Goal: Task Accomplishment & Management: Complete application form

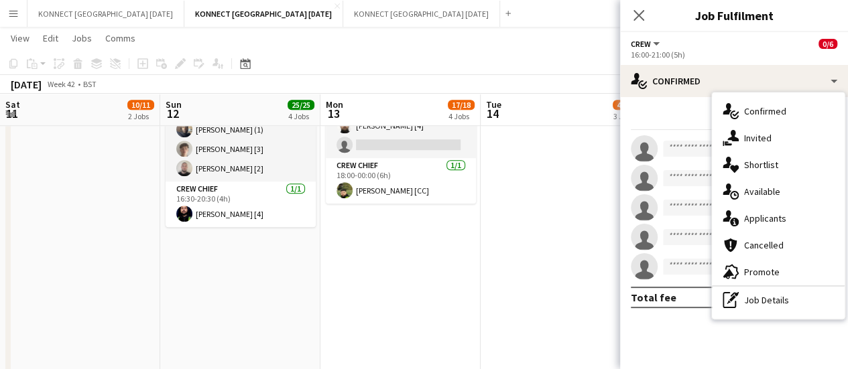
scroll to position [0, 404]
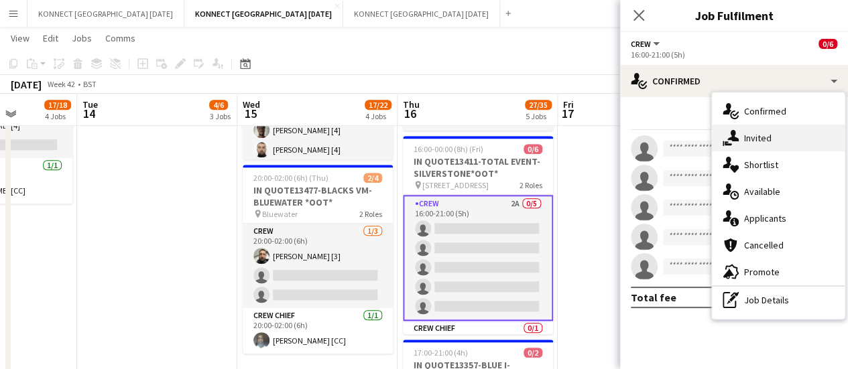
click at [759, 145] on div "single-neutral-actions-share-1 Invited" at bounding box center [778, 138] width 133 height 27
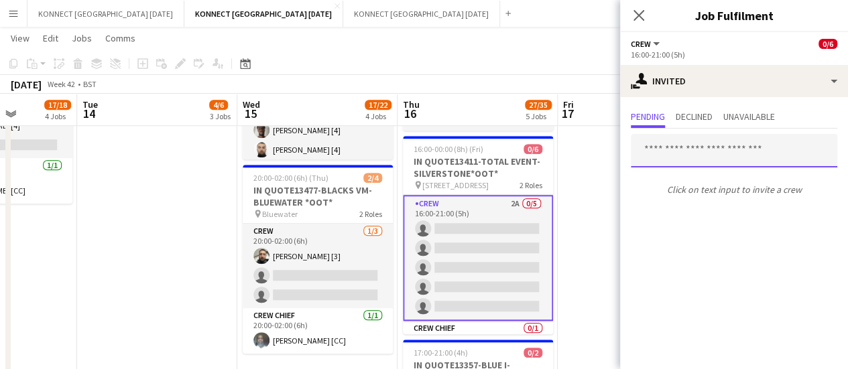
click at [668, 152] on input "text" at bounding box center [734, 151] width 206 height 34
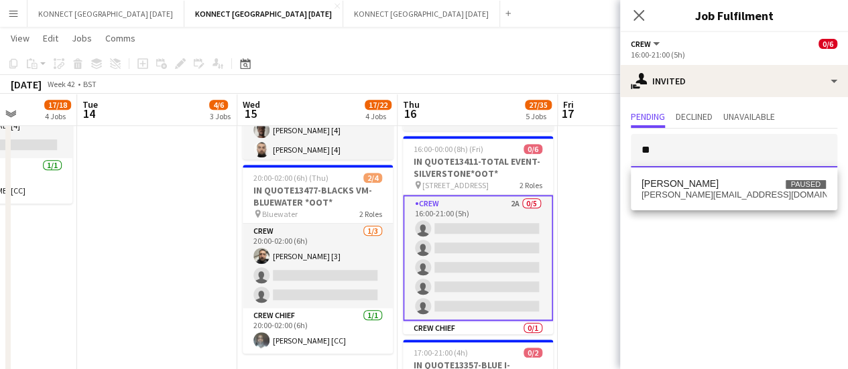
type input "*"
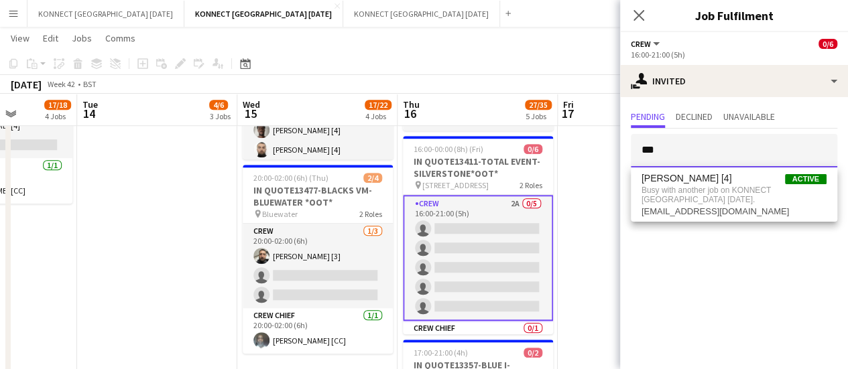
click at [681, 149] on input "***" at bounding box center [734, 151] width 206 height 34
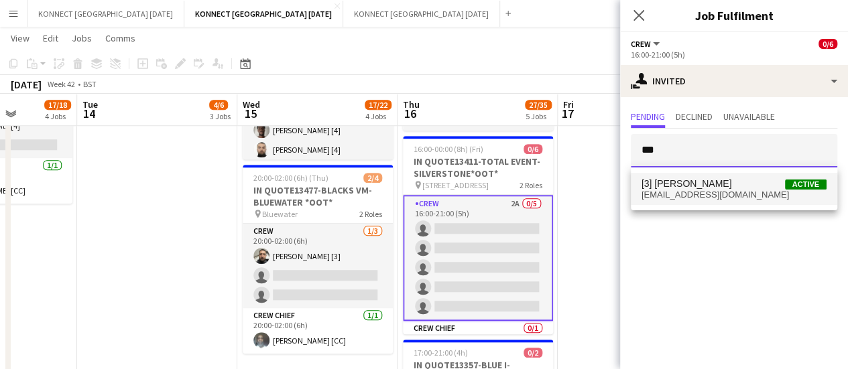
type input "***"
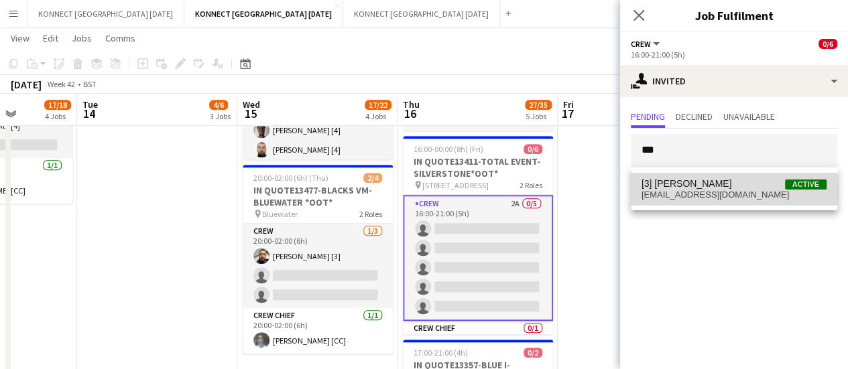
click at [697, 190] on span "[EMAIL_ADDRESS][DOMAIN_NAME]" at bounding box center [733, 195] width 185 height 11
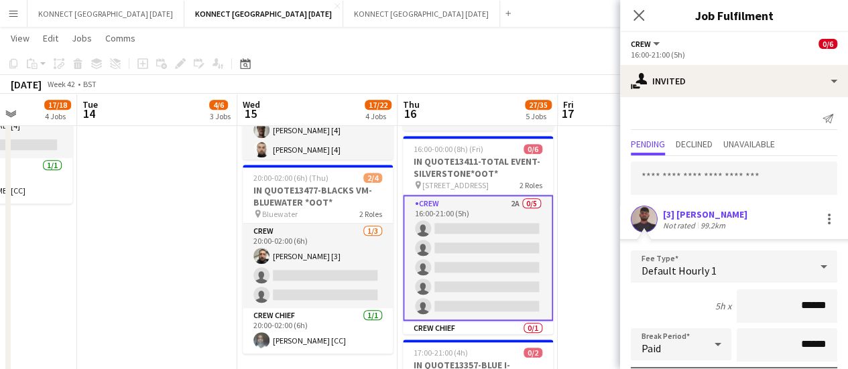
scroll to position [180, 0]
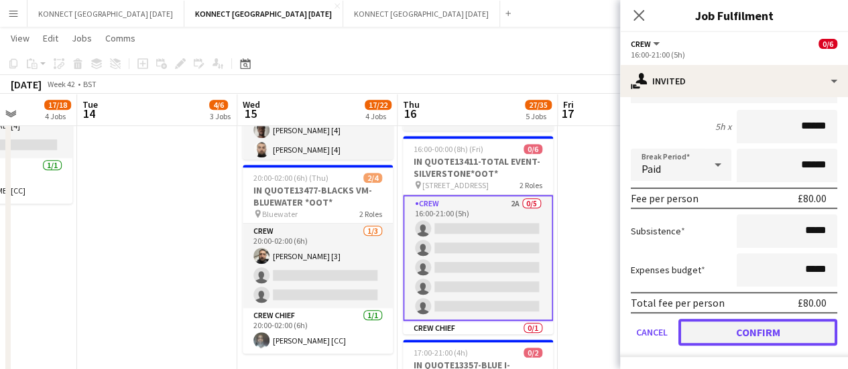
click at [717, 341] on button "Confirm" at bounding box center [757, 332] width 159 height 27
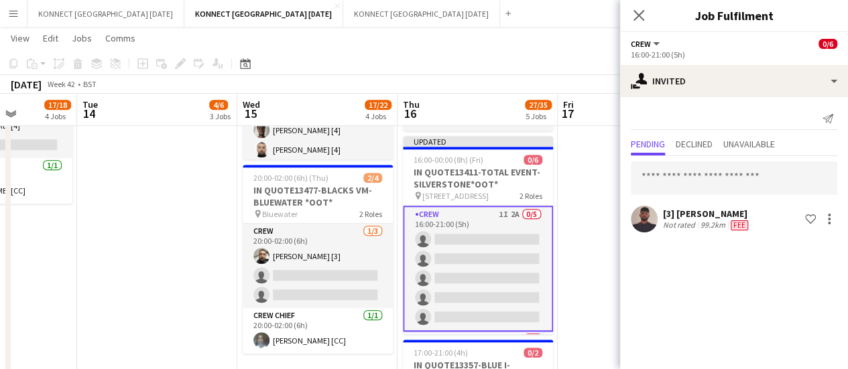
scroll to position [0, 0]
click at [589, 172] on app-date-cell "10:00-18:00 (8h) 2/2 QUO13261-SETSTAGE-EXCEL pin Excel London 1 Role Crew [DATE…" at bounding box center [638, 357] width 160 height 1469
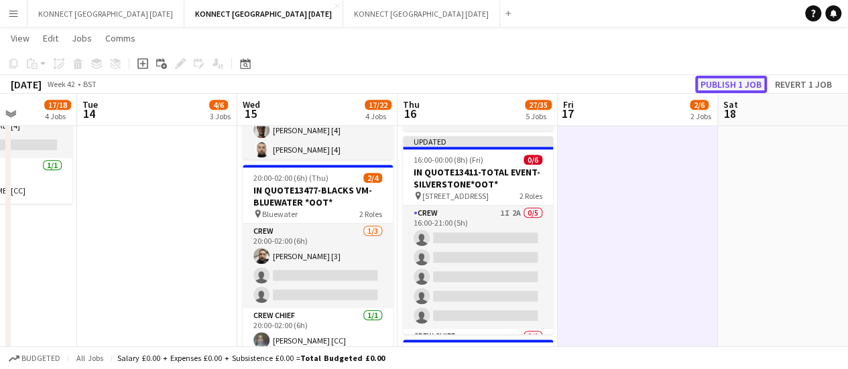
click at [724, 79] on button "Publish 1 job" at bounding box center [731, 84] width 72 height 17
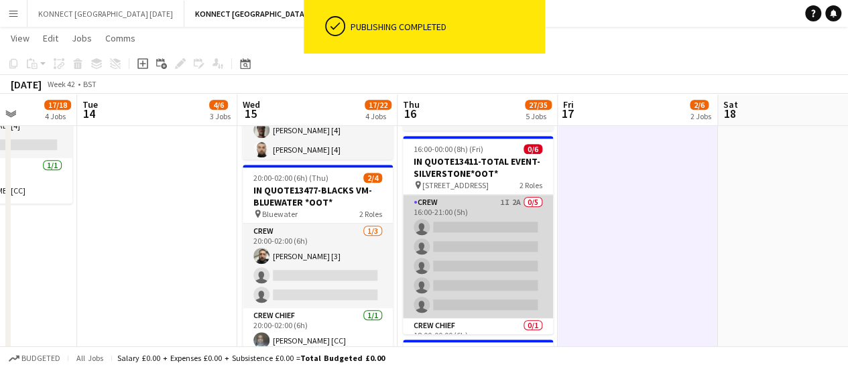
click at [483, 237] on app-card-role "Crew 1I 2A 0/5 16:00-21:00 (5h) single-neutral-actions single-neutral-actions s…" at bounding box center [478, 256] width 150 height 123
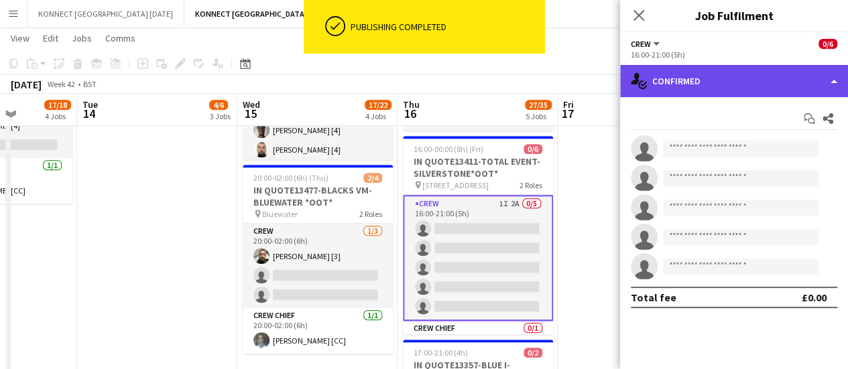
click at [650, 95] on div "single-neutral-actions-check-2 Confirmed" at bounding box center [734, 81] width 228 height 32
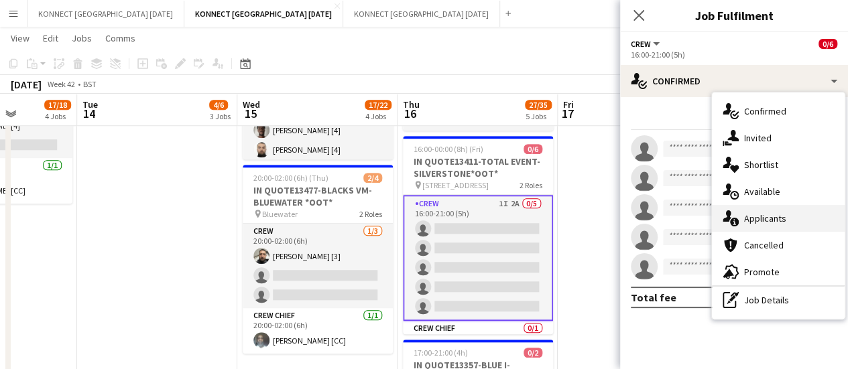
click at [769, 216] on span "Applicants" at bounding box center [765, 218] width 42 height 12
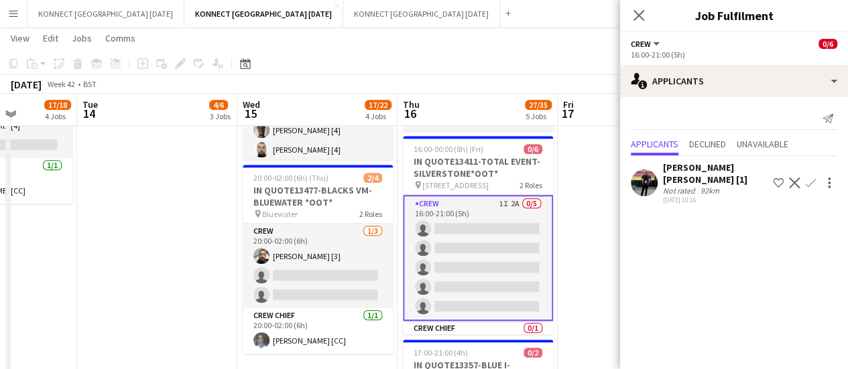
click at [606, 188] on app-date-cell "10:00-18:00 (8h) 2/2 QUO13261-SETSTAGE-EXCEL pin Excel London 1 Role Crew [DATE…" at bounding box center [638, 357] width 160 height 1469
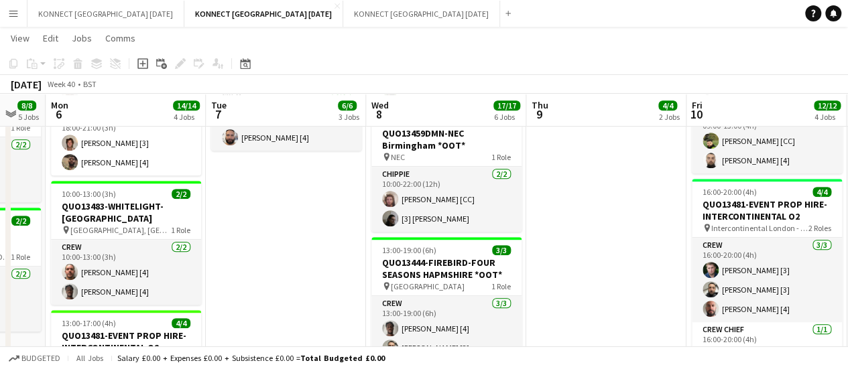
scroll to position [364, 0]
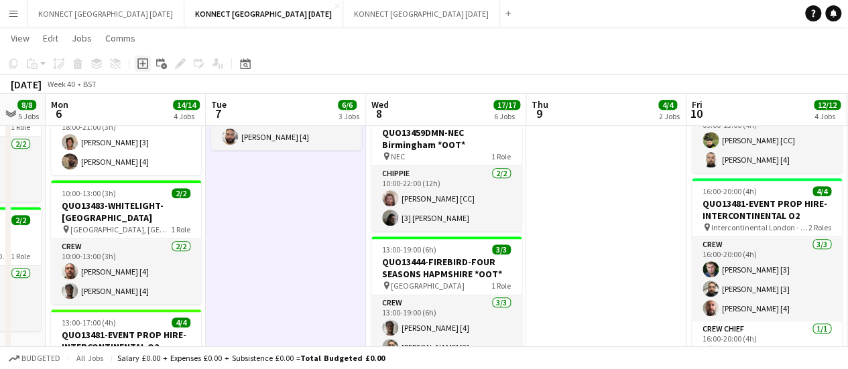
click at [143, 62] on icon "Add job" at bounding box center [142, 63] width 11 height 11
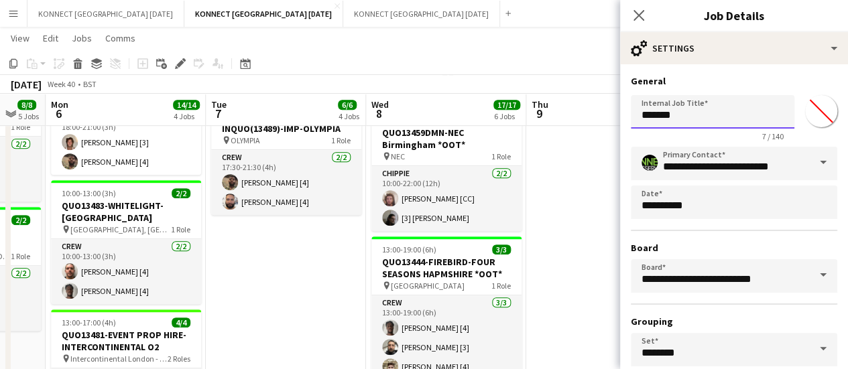
click at [642, 121] on input "*******" at bounding box center [713, 112] width 164 height 34
drag, startPoint x: 642, startPoint y: 121, endPoint x: 820, endPoint y: 68, distance: 186.0
click at [820, 68] on div "**********" at bounding box center [734, 272] width 228 height 417
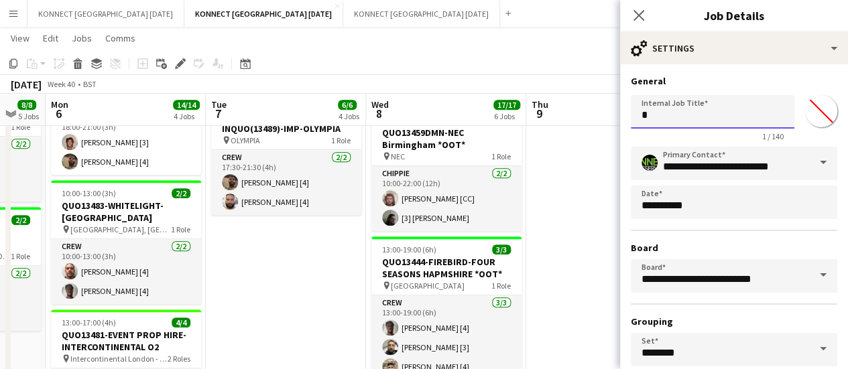
click at [715, 119] on input "*" at bounding box center [713, 112] width 164 height 34
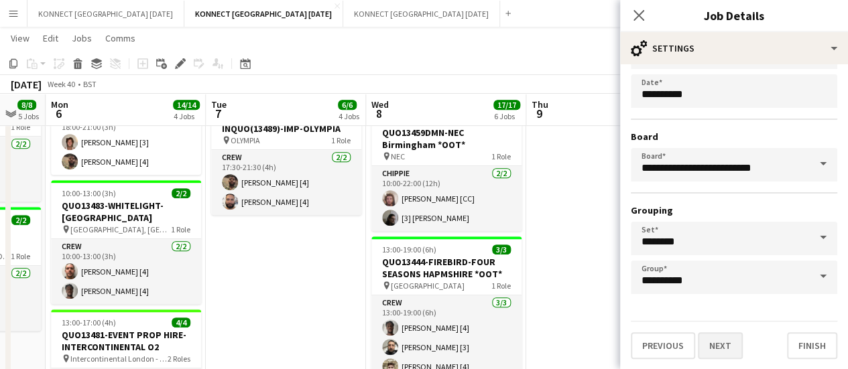
type input "**********"
click at [705, 346] on button "Next" at bounding box center [720, 345] width 45 height 27
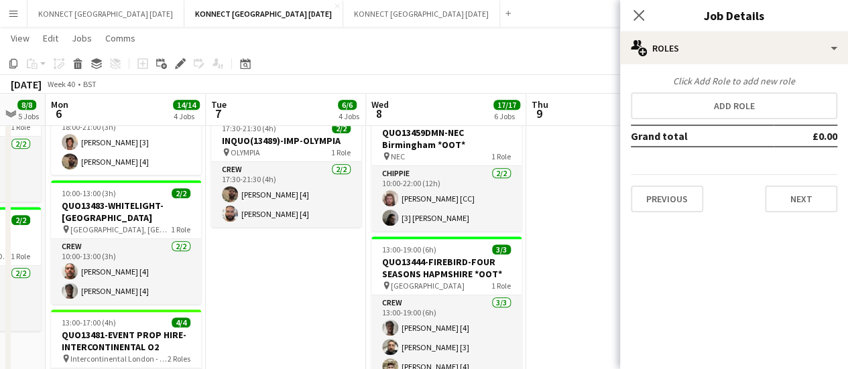
scroll to position [0, 0]
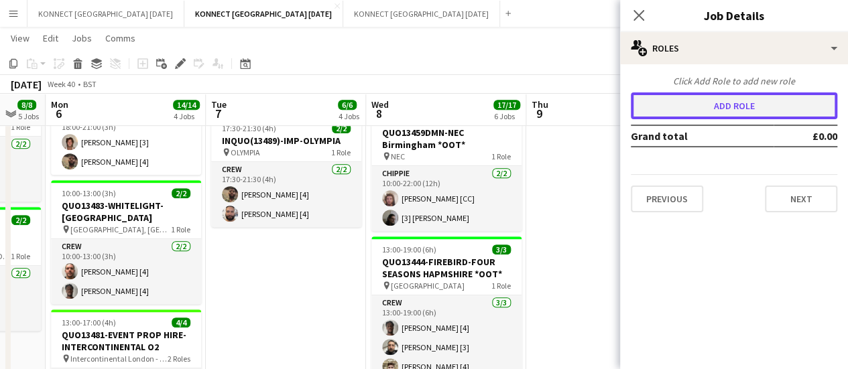
click at [768, 114] on button "Add role" at bounding box center [734, 106] width 206 height 27
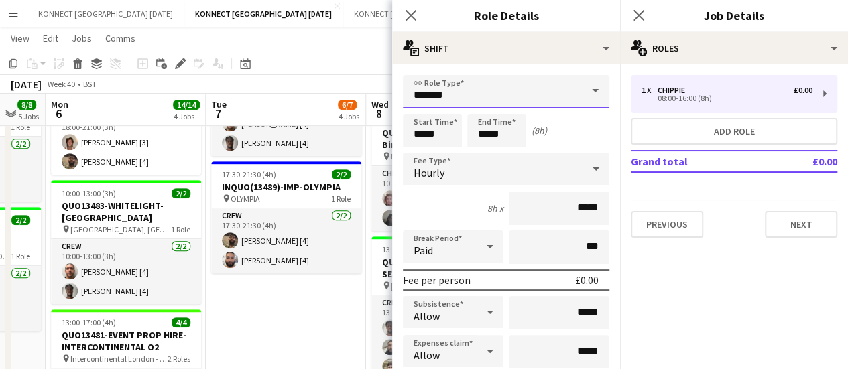
click at [495, 99] on input "*******" at bounding box center [506, 92] width 206 height 34
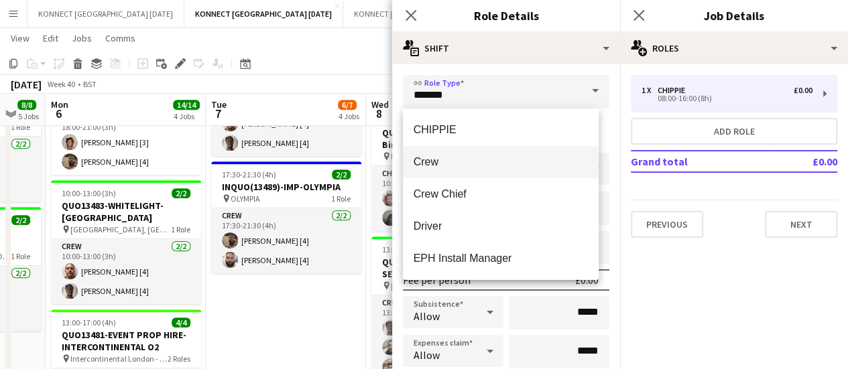
click at [472, 167] on span "Crew" at bounding box center [501, 162] width 175 height 13
type input "****"
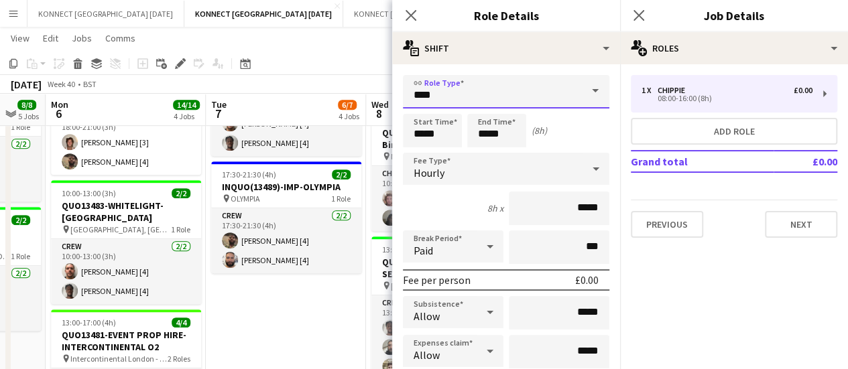
scroll to position [151, 0]
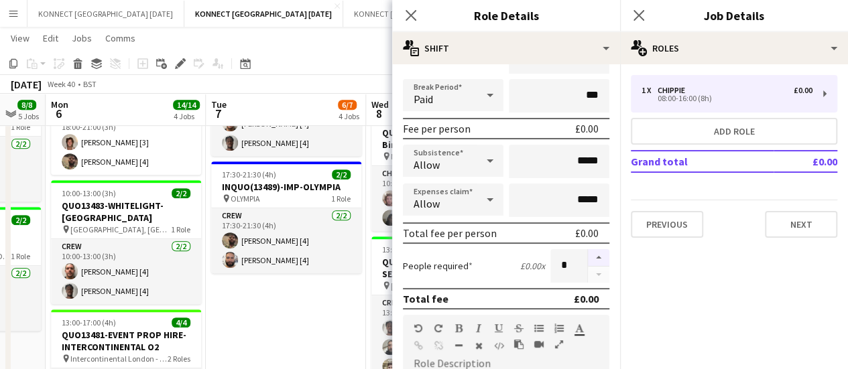
click at [595, 254] on button "button" at bounding box center [598, 257] width 21 height 17
type input "*"
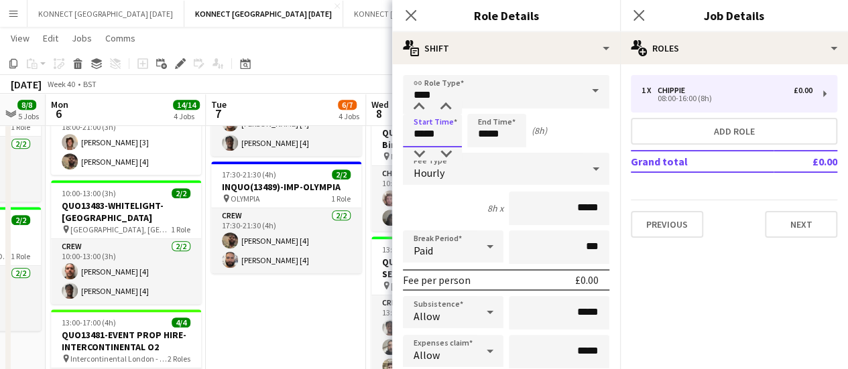
click at [447, 135] on input "*****" at bounding box center [432, 131] width 59 height 34
type input "*****"
click at [515, 135] on input "*****" at bounding box center [496, 131] width 59 height 34
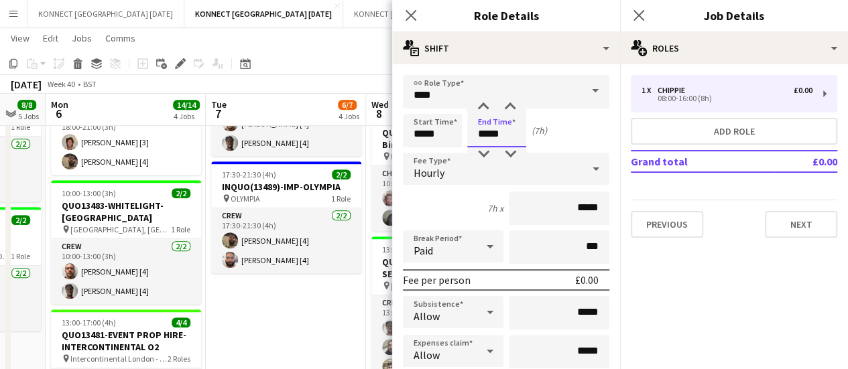
click at [515, 135] on input "*****" at bounding box center [496, 131] width 59 height 34
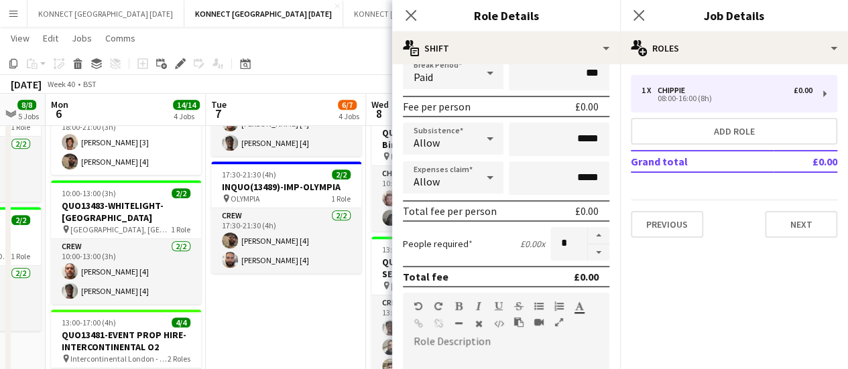
scroll to position [171, 0]
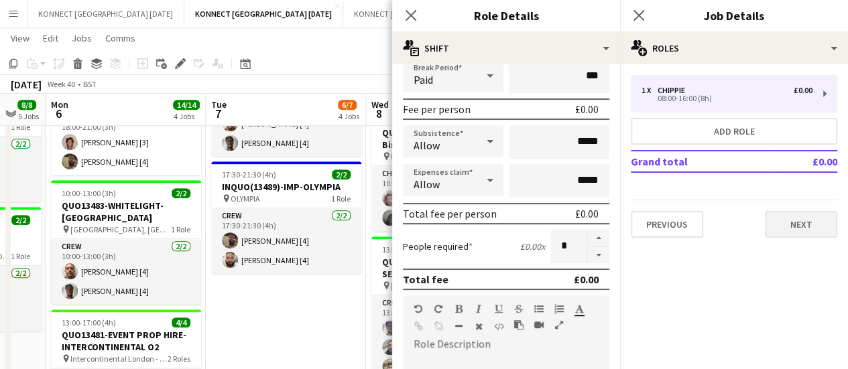
type input "*****"
click at [819, 227] on button "Next" at bounding box center [801, 224] width 72 height 27
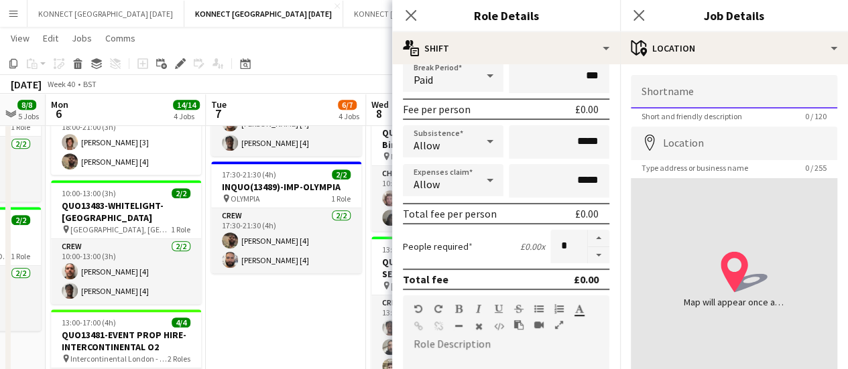
click at [698, 107] on input "Shortname" at bounding box center [734, 92] width 206 height 34
type input "**********"
click at [702, 106] on input "**********" at bounding box center [734, 92] width 206 height 34
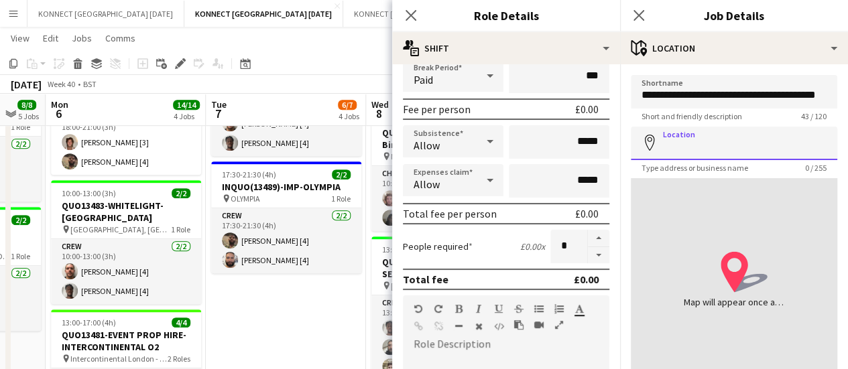
click at [705, 139] on input "Location" at bounding box center [734, 144] width 206 height 34
paste input "**********"
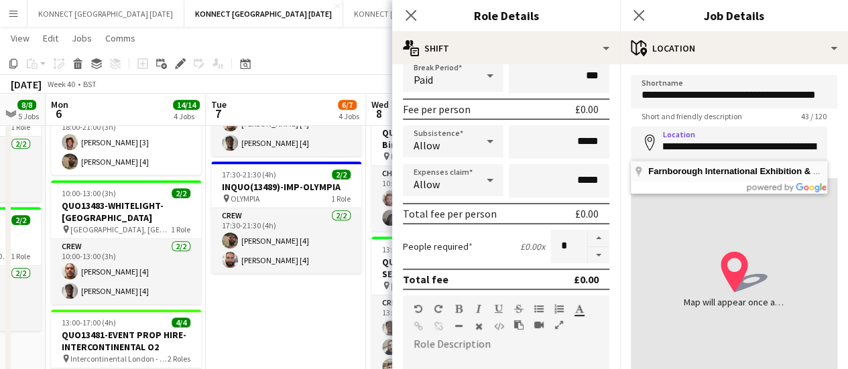
scroll to position [0, 0]
type input "**********"
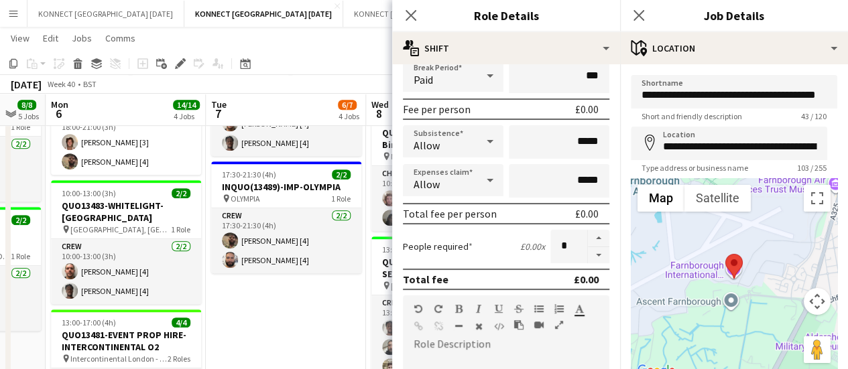
scroll to position [104, 0]
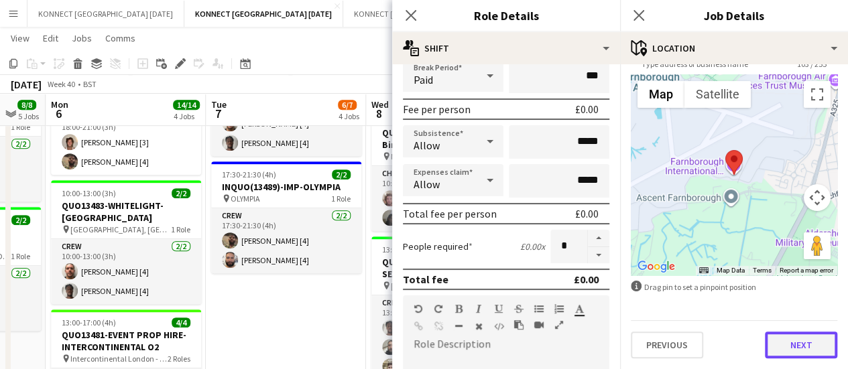
click at [786, 332] on button "Next" at bounding box center [801, 345] width 72 height 27
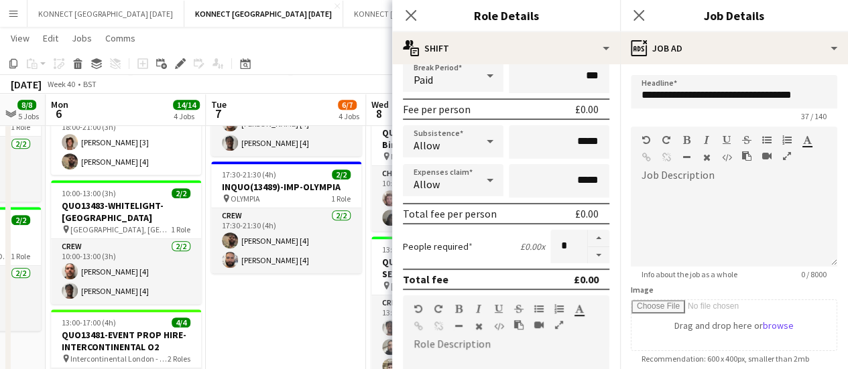
scroll to position [0, 0]
click at [725, 196] on div at bounding box center [734, 226] width 206 height 80
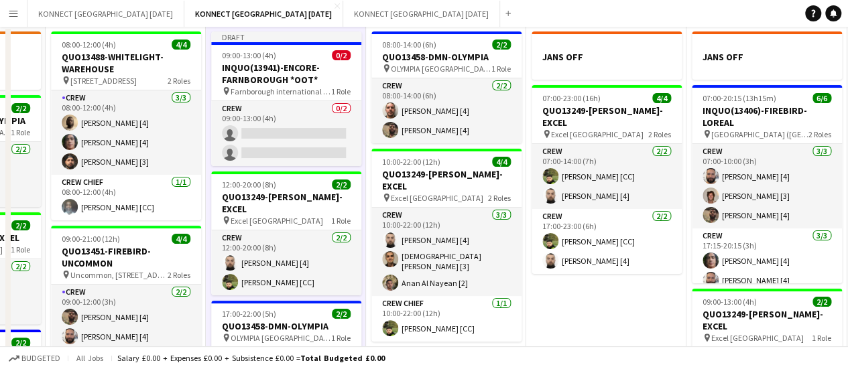
scroll to position [7, 0]
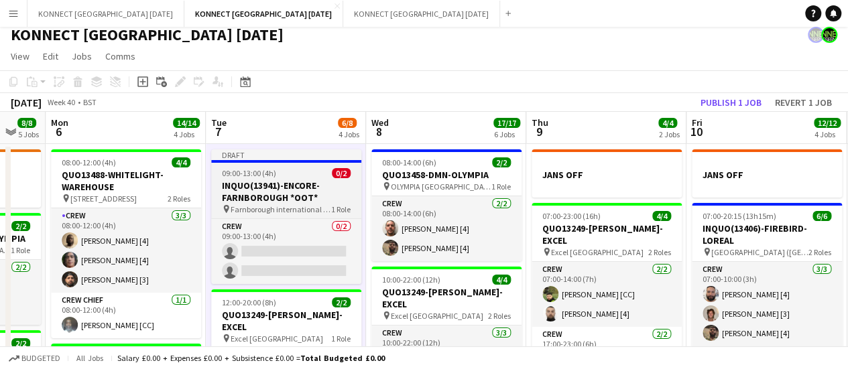
click at [261, 190] on h3 "INQUO(13941)-ENCORE-FARNBOROUGH *OOT*" at bounding box center [286, 192] width 150 height 24
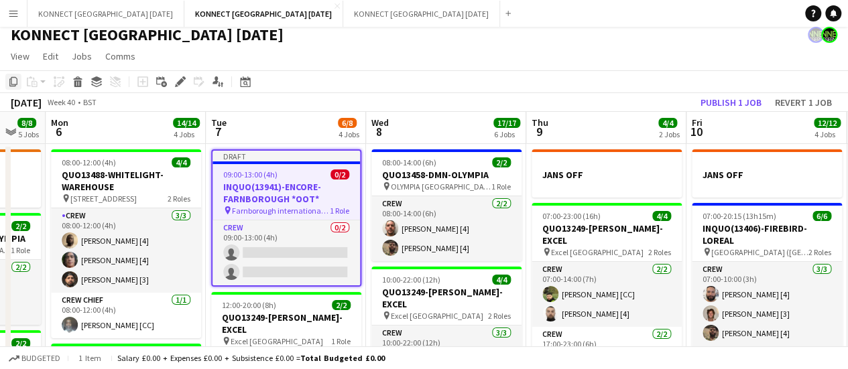
click at [15, 80] on icon "Copy" at bounding box center [13, 81] width 11 height 11
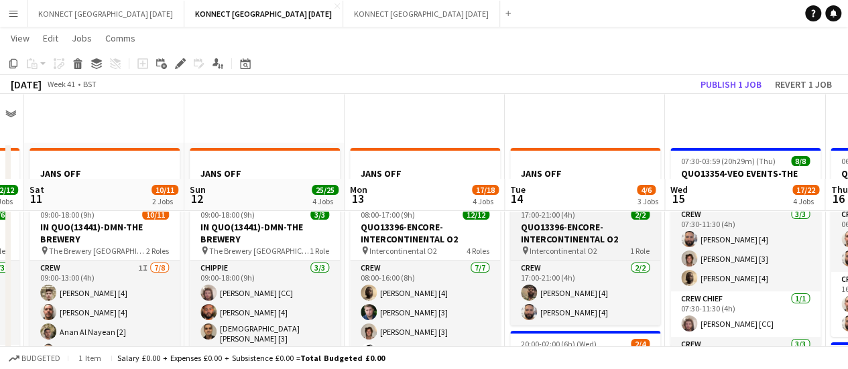
scroll to position [258, 0]
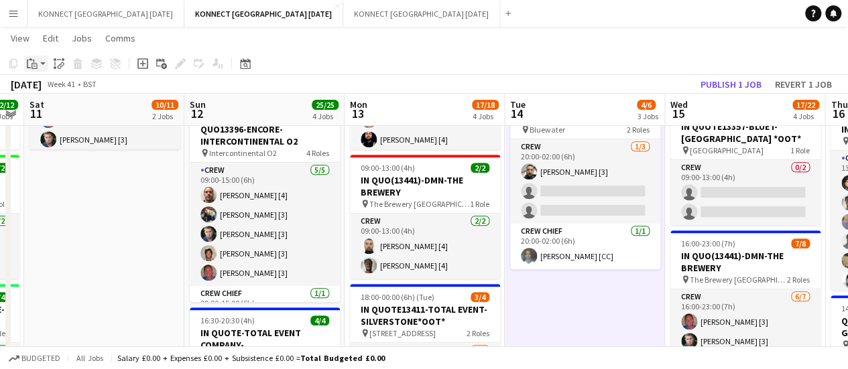
click at [38, 61] on div "Paste" at bounding box center [32, 64] width 16 height 16
click at [86, 99] on div "Paste Ctrl+V Paste with crew Ctrl+Shift+V" at bounding box center [98, 100] width 147 height 56
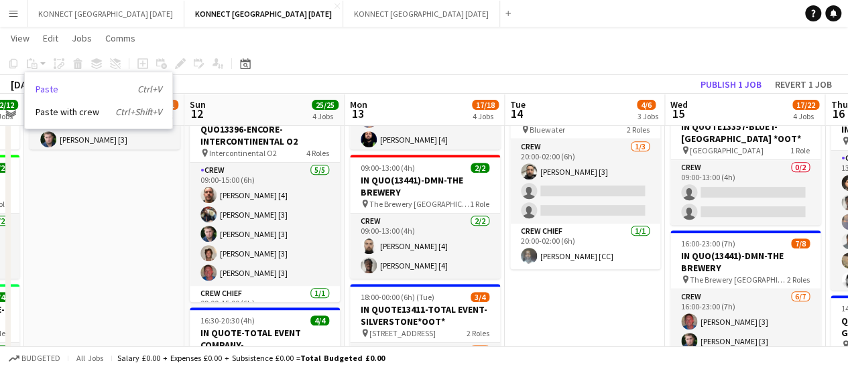
click at [71, 90] on link "Paste Ctrl+V" at bounding box center [99, 89] width 126 height 12
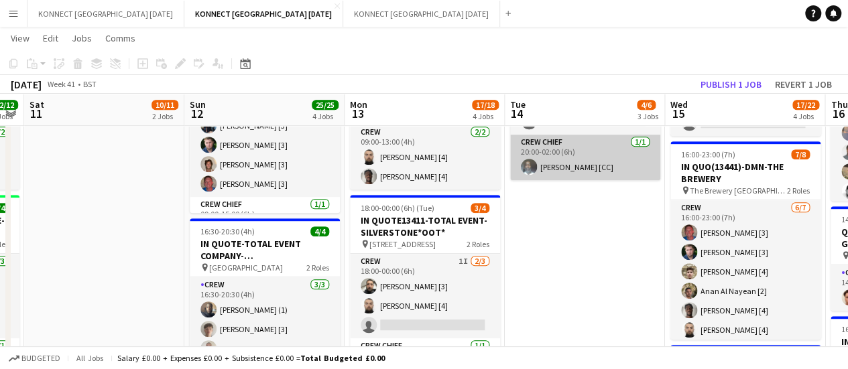
scroll to position [351, 0]
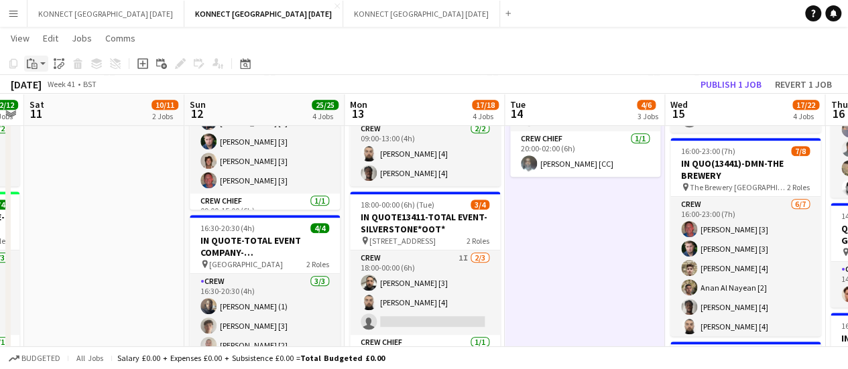
click at [32, 65] on icon at bounding box center [35, 66] width 6 height 6
click at [53, 89] on link "Paste Ctrl+V" at bounding box center [99, 89] width 126 height 12
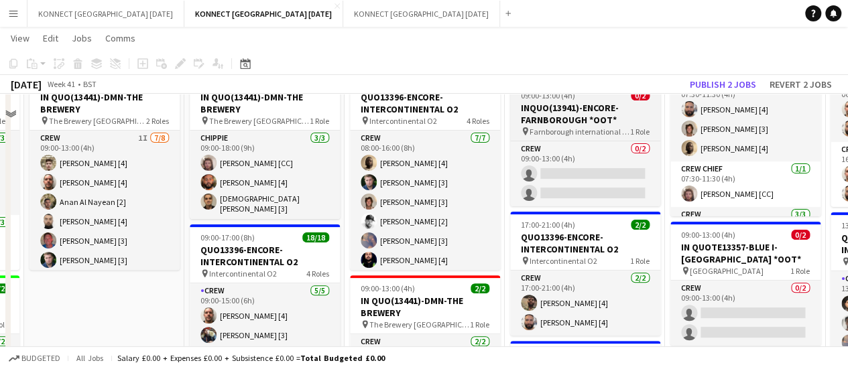
scroll to position [69, 0]
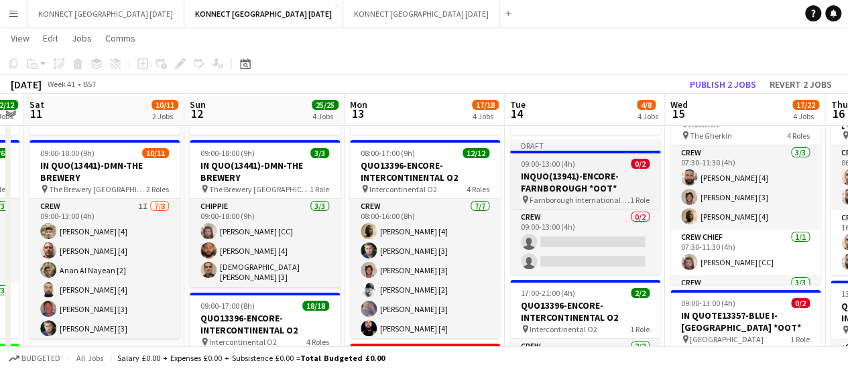
click at [564, 170] on h3 "INQUO(13941)-ENCORE-FARNBOROUGH *OOT*" at bounding box center [585, 182] width 150 height 24
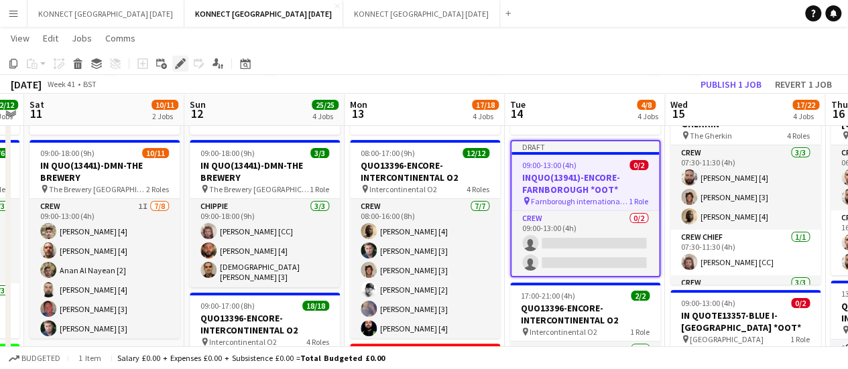
click at [176, 60] on icon "Edit" at bounding box center [180, 63] width 11 height 11
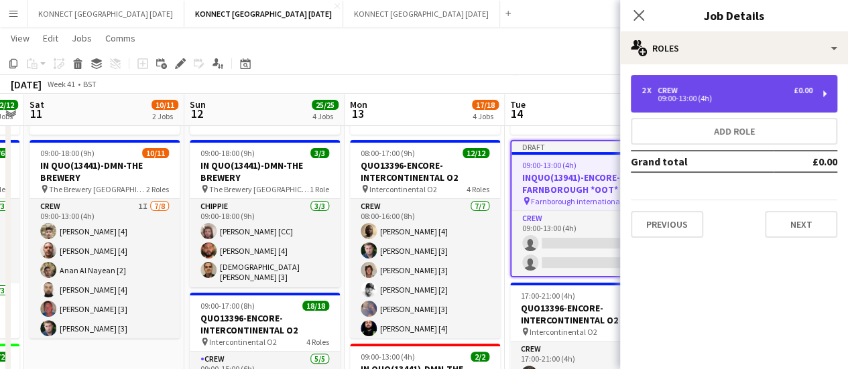
click at [658, 96] on div "09:00-13:00 (4h)" at bounding box center [726, 98] width 171 height 7
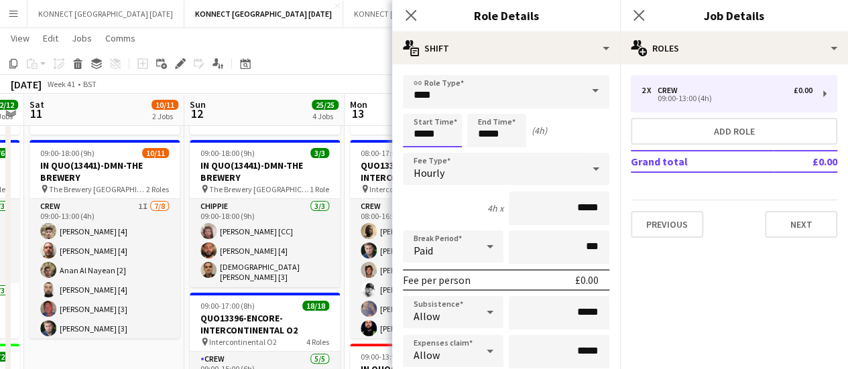
click at [434, 125] on input "*****" at bounding box center [432, 131] width 59 height 34
type input "*****"
click at [517, 144] on input "*****" at bounding box center [496, 131] width 59 height 34
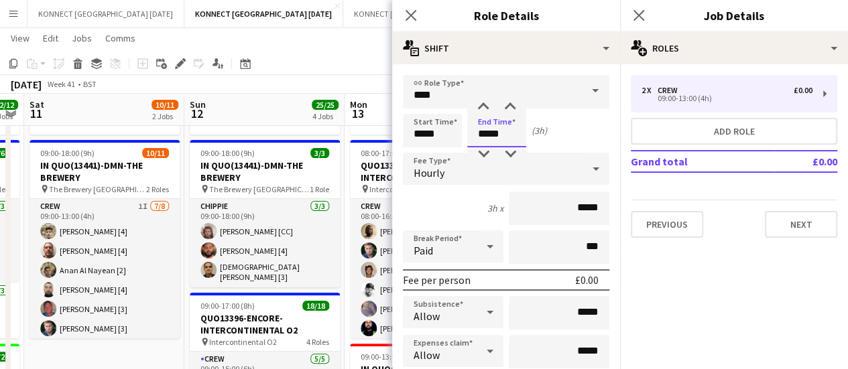
click at [517, 144] on input "*****" at bounding box center [496, 131] width 59 height 34
type input "*****"
click at [358, 60] on app-toolbar "Copy Paste Paste Ctrl+V Paste with crew Ctrl+Shift+V Paste linked Job [GEOGRAPH…" at bounding box center [424, 63] width 848 height 23
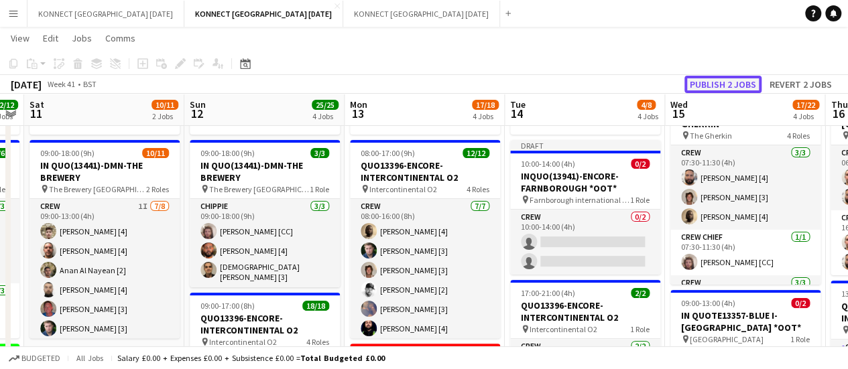
click at [721, 76] on button "Publish 2 jobs" at bounding box center [722, 84] width 77 height 17
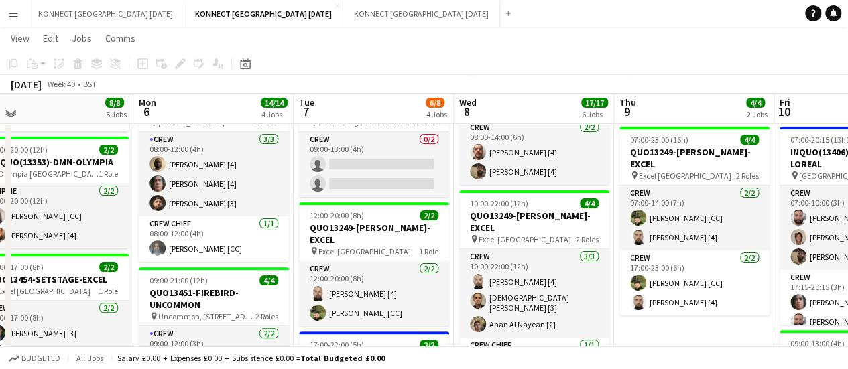
scroll to position [80, 0]
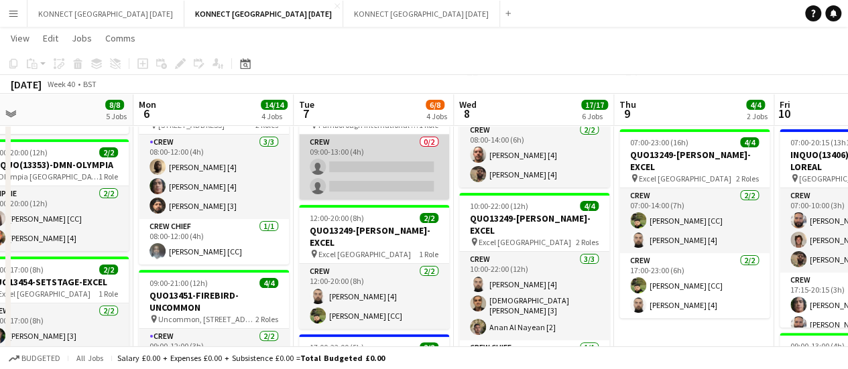
click at [375, 168] on app-card-role "Crew 0/2 09:00-13:00 (4h) single-neutral-actions single-neutral-actions" at bounding box center [374, 167] width 150 height 65
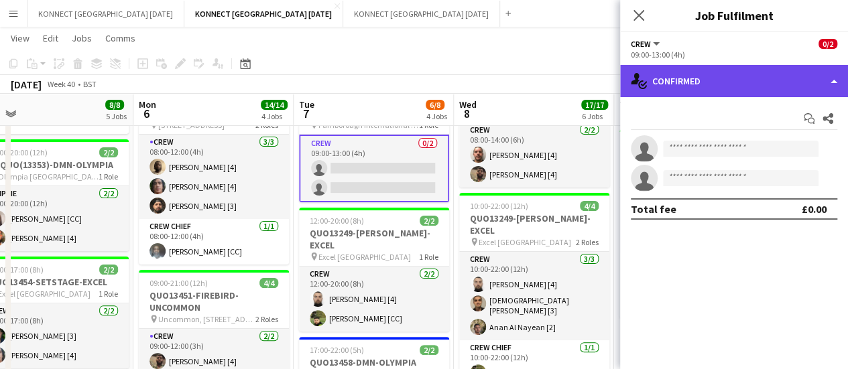
click at [661, 89] on div "single-neutral-actions-check-2 Confirmed" at bounding box center [734, 81] width 228 height 32
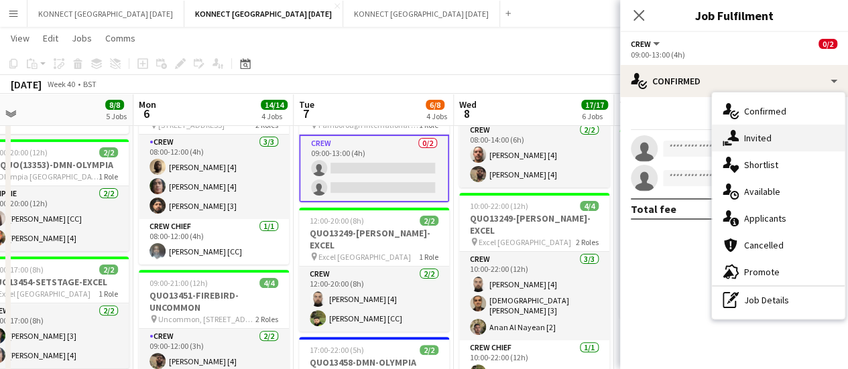
click at [742, 135] on div "single-neutral-actions-share-1 Invited" at bounding box center [778, 138] width 133 height 27
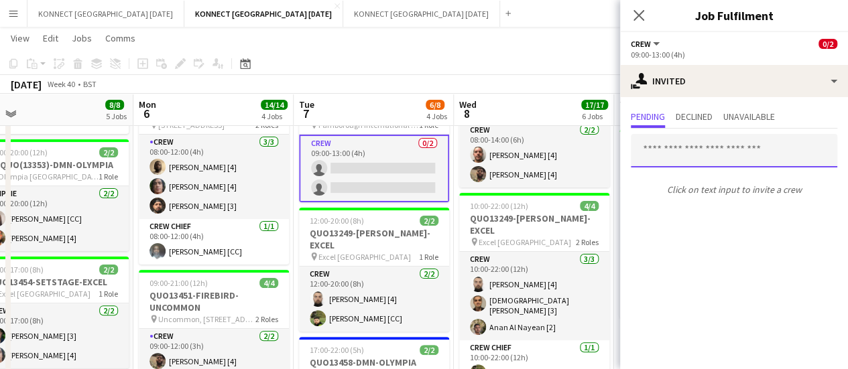
click at [747, 164] on input "text" at bounding box center [734, 151] width 206 height 34
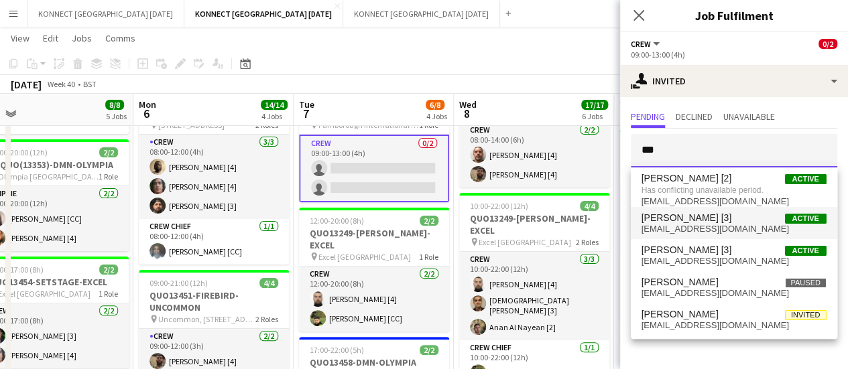
type input "***"
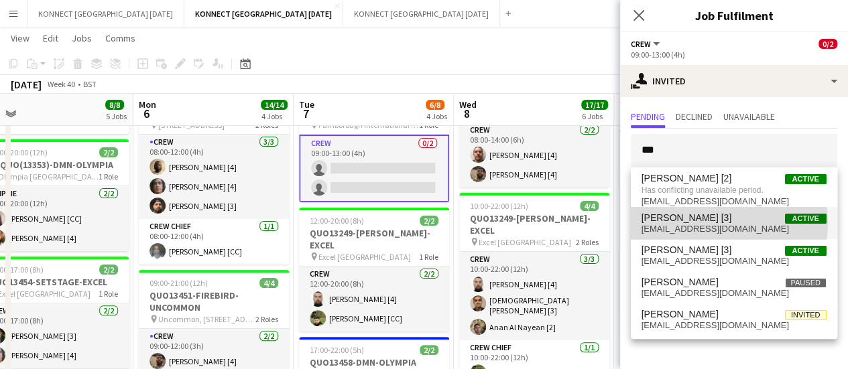
click at [708, 224] on span "[EMAIL_ADDRESS][DOMAIN_NAME]" at bounding box center [733, 229] width 185 height 11
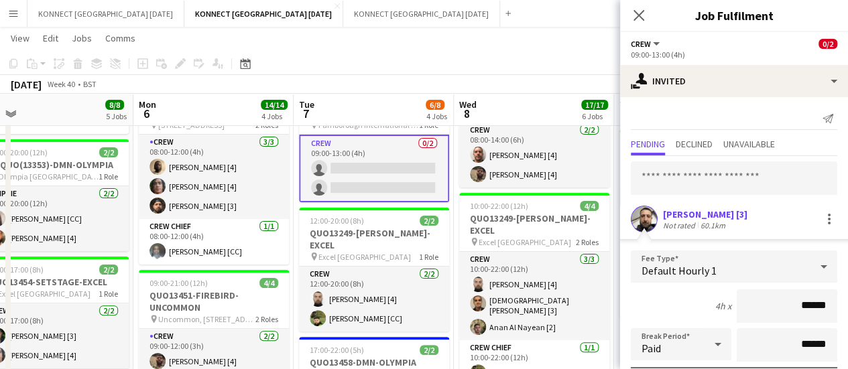
scroll to position [180, 0]
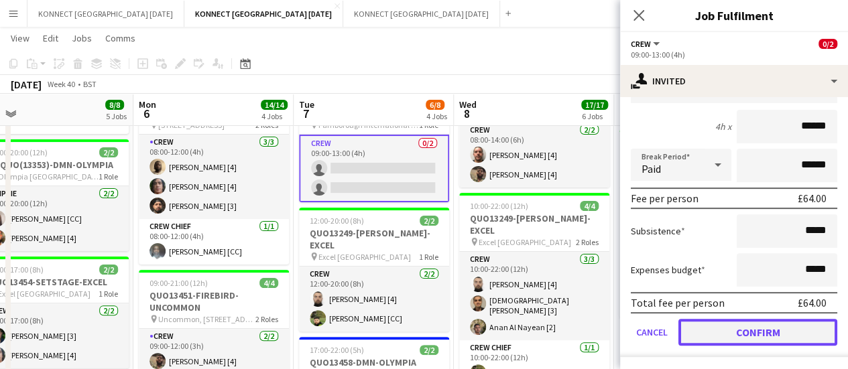
click at [736, 333] on button "Confirm" at bounding box center [757, 332] width 159 height 27
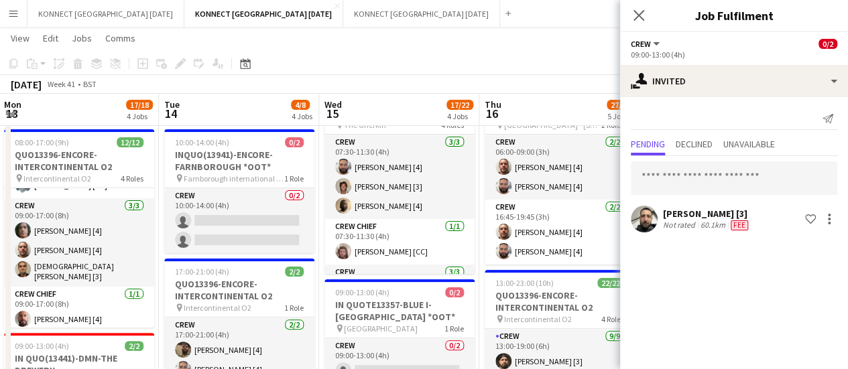
scroll to position [0, 410]
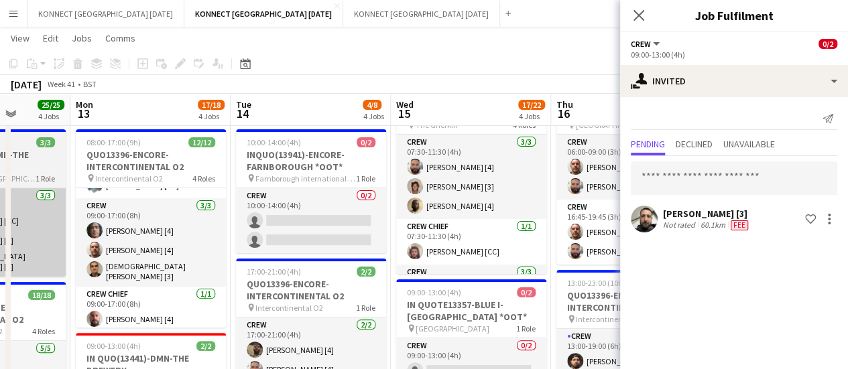
click at [357, 225] on app-card-role "Crew 0/2 10:00-14:00 (4h) single-neutral-actions single-neutral-actions" at bounding box center [311, 220] width 150 height 65
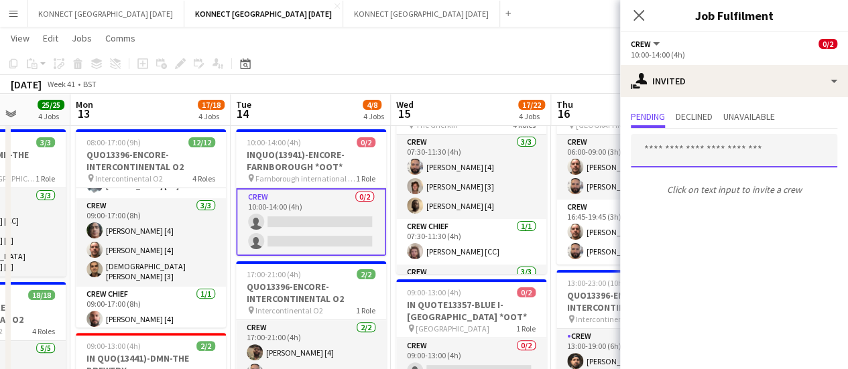
click at [688, 141] on input "text" at bounding box center [734, 151] width 206 height 34
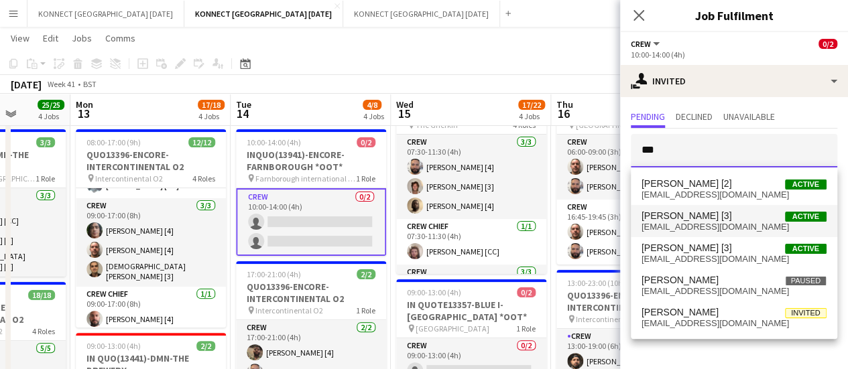
type input "***"
click at [699, 225] on span "[EMAIL_ADDRESS][DOMAIN_NAME]" at bounding box center [733, 227] width 185 height 11
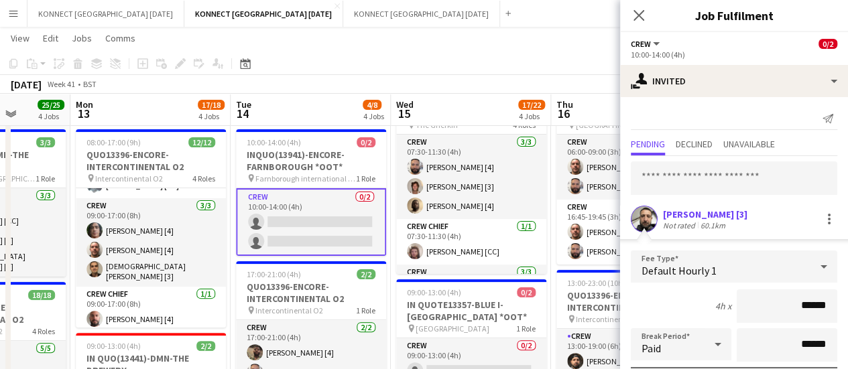
scroll to position [180, 0]
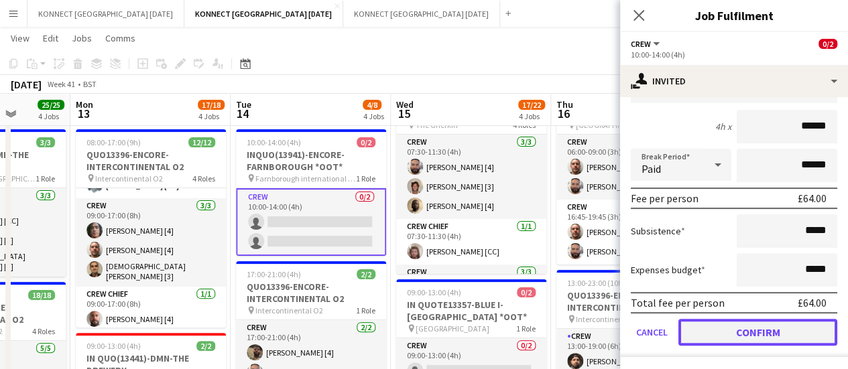
click at [723, 337] on button "Confirm" at bounding box center [757, 332] width 159 height 27
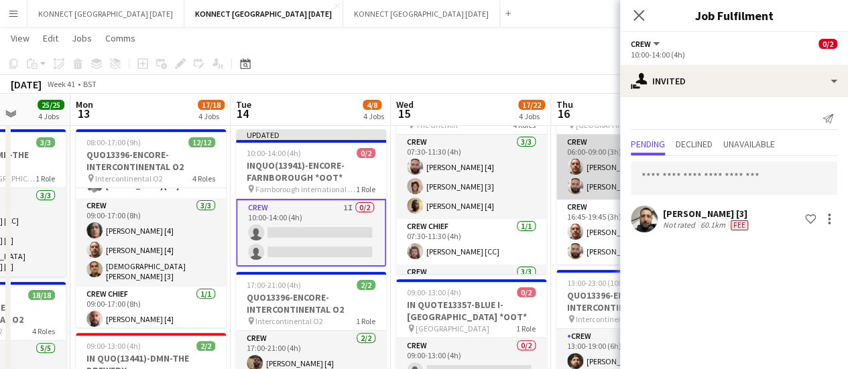
scroll to position [0, 0]
click at [538, 58] on app-toolbar "Copy Paste Paste Ctrl+V Paste with crew Ctrl+Shift+V Paste linked Job [GEOGRAPH…" at bounding box center [424, 63] width 848 height 23
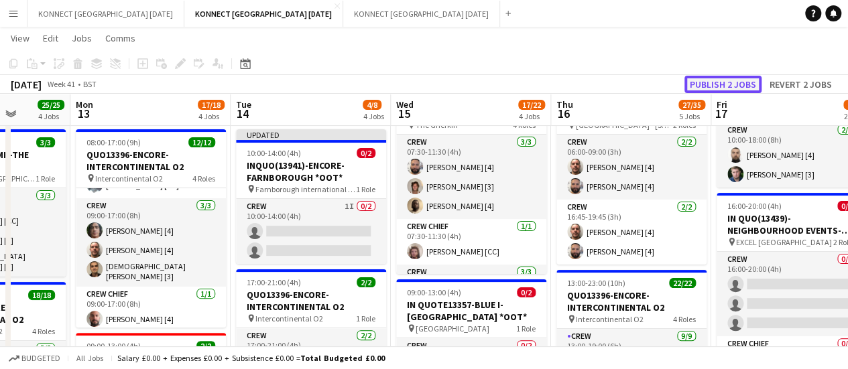
click at [723, 88] on button "Publish 2 jobs" at bounding box center [722, 84] width 77 height 17
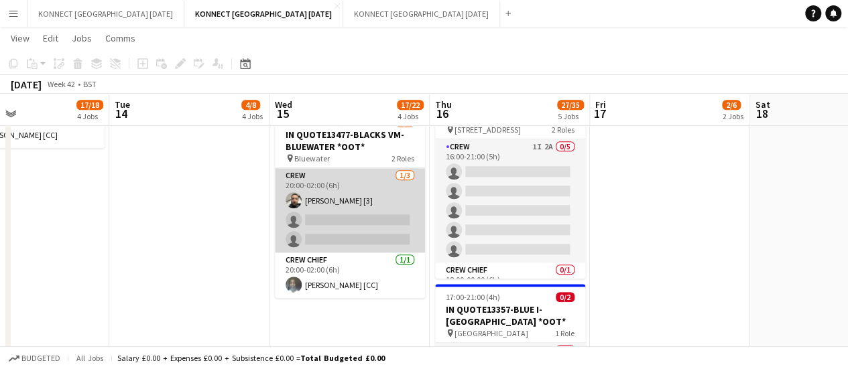
scroll to position [515, 0]
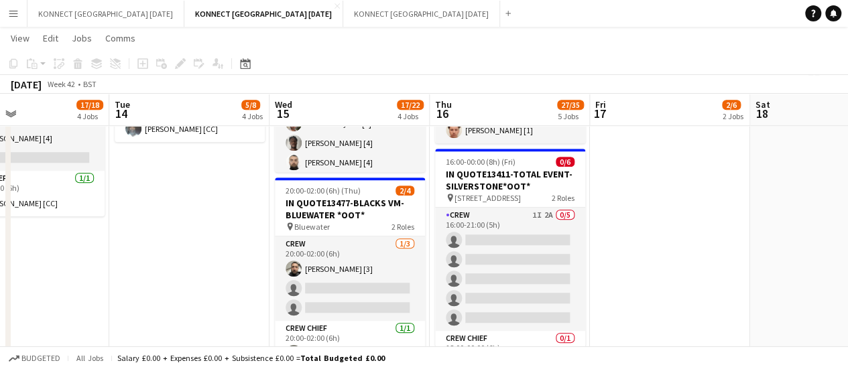
click at [495, 280] on app-card-role "Crew 1I 2A 0/5 16:00-21:00 (5h) single-neutral-actions single-neutral-actions s…" at bounding box center [510, 269] width 150 height 123
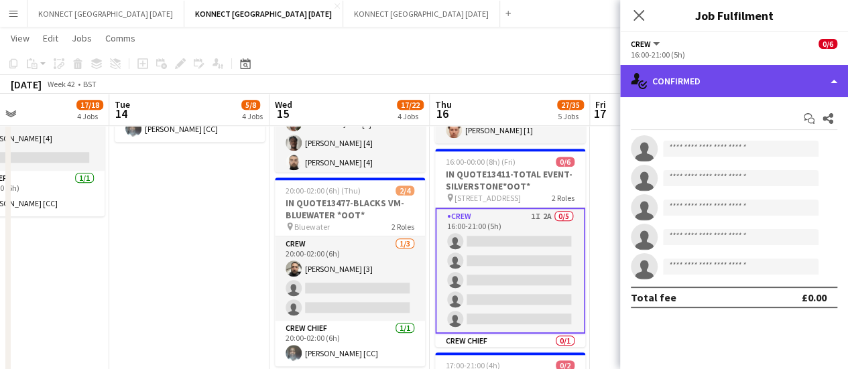
click at [689, 85] on div "single-neutral-actions-check-2 Confirmed" at bounding box center [734, 81] width 228 height 32
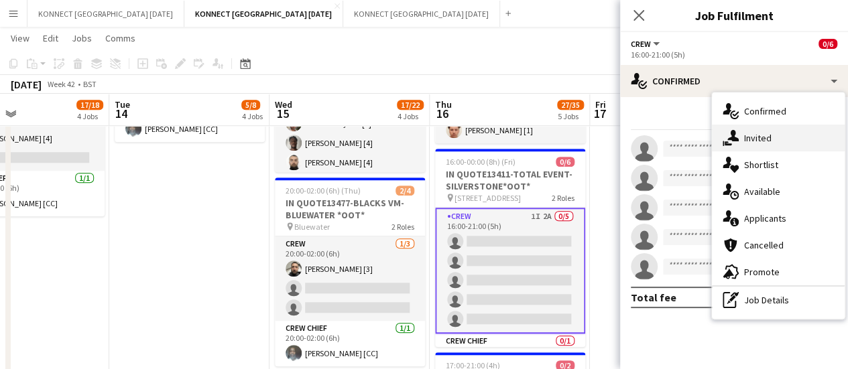
click at [733, 129] on div "single-neutral-actions-share-1 Invited" at bounding box center [778, 138] width 133 height 27
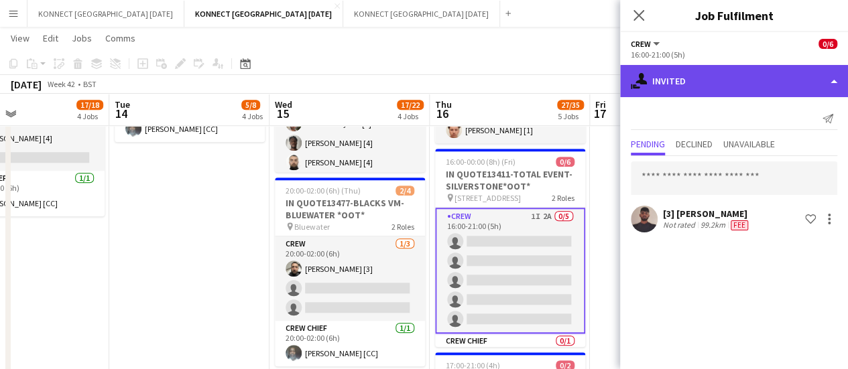
click at [763, 95] on div "single-neutral-actions-share-1 Invited" at bounding box center [734, 81] width 228 height 32
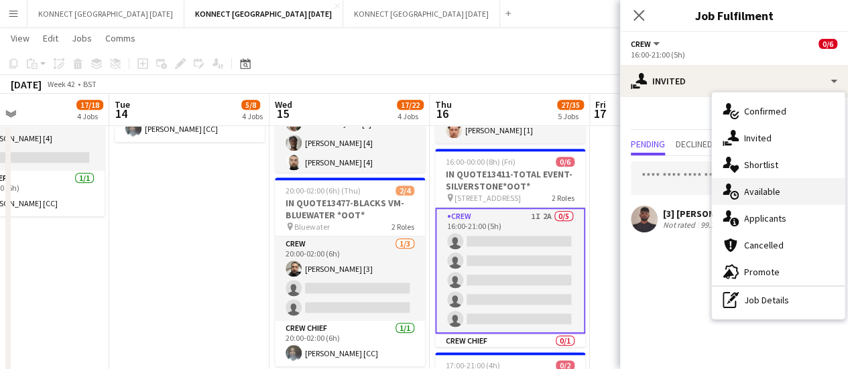
click at [767, 198] on div "single-neutral-actions-upload Available" at bounding box center [778, 191] width 133 height 27
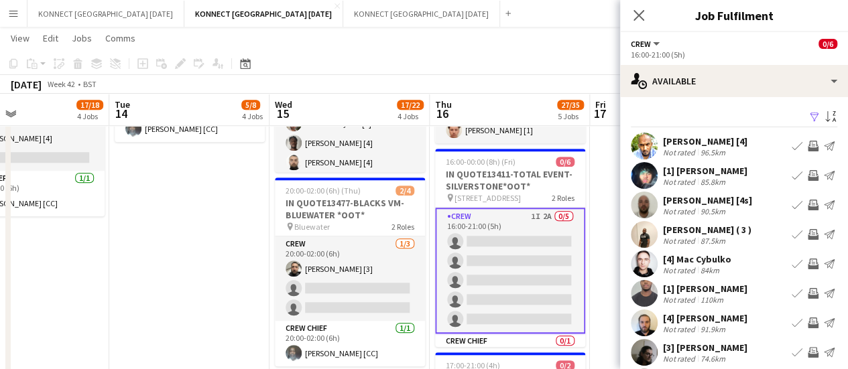
scroll to position [99, 0]
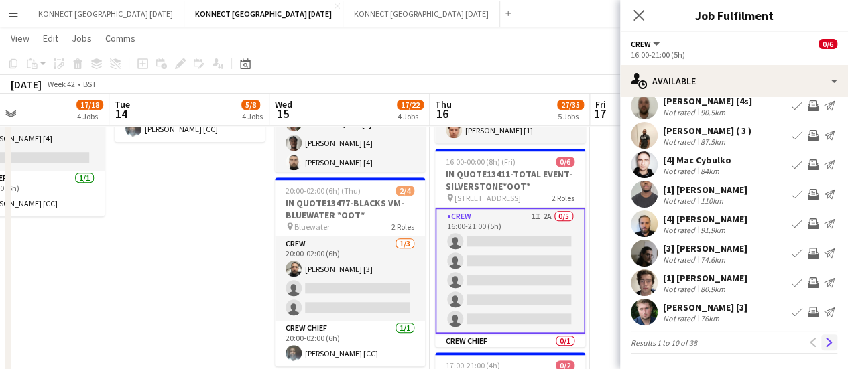
click at [824, 347] on app-icon "Next" at bounding box center [828, 342] width 9 height 9
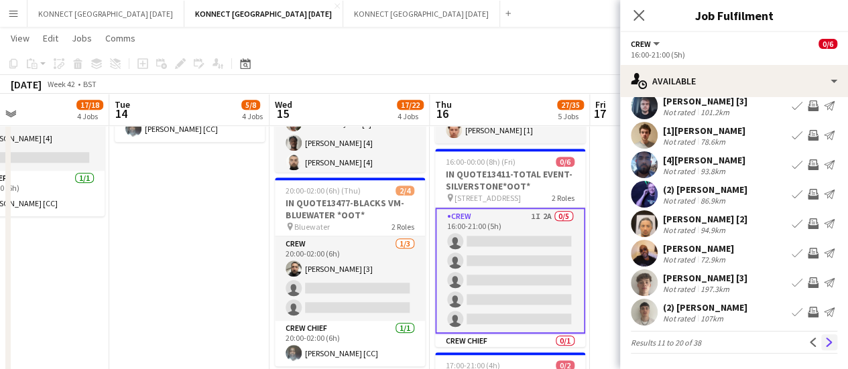
click at [824, 345] on app-icon "Next" at bounding box center [828, 342] width 9 height 9
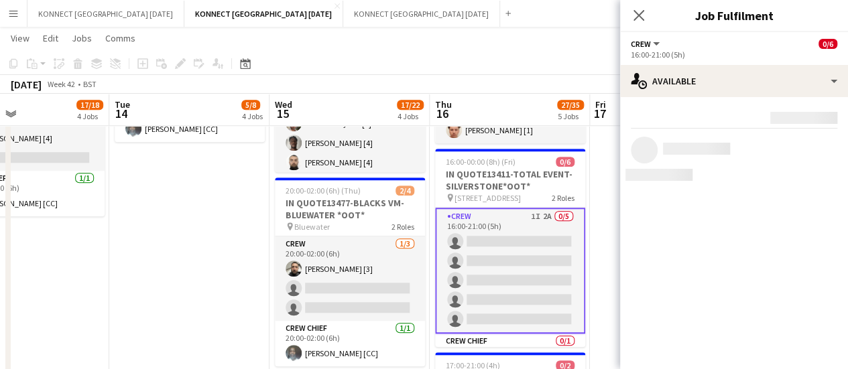
scroll to position [0, 0]
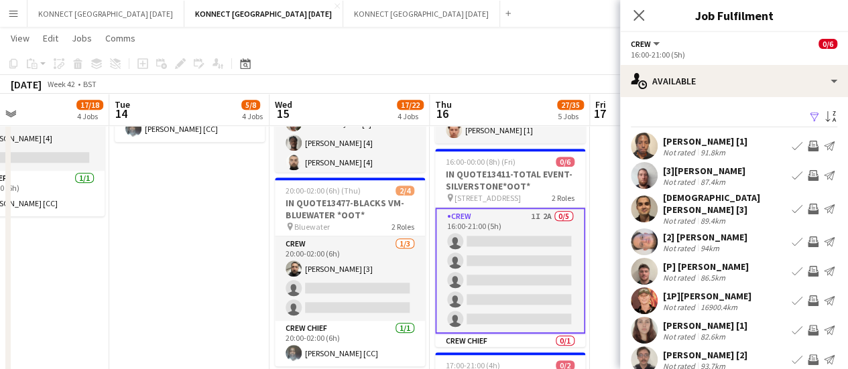
click at [808, 206] on app-icon "Invite crew" at bounding box center [813, 209] width 11 height 11
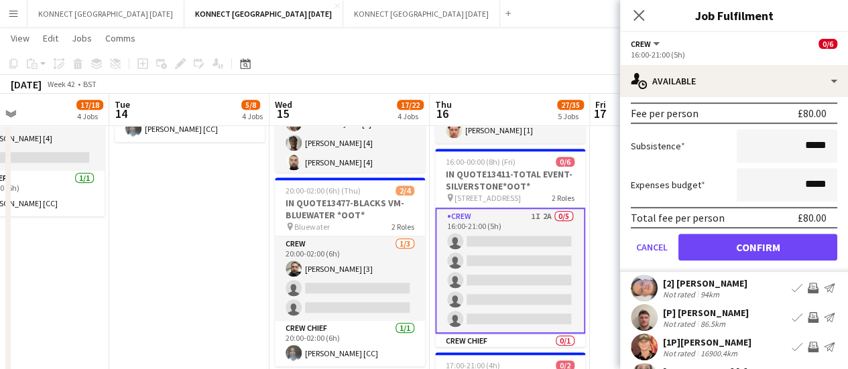
scroll to position [259, 0]
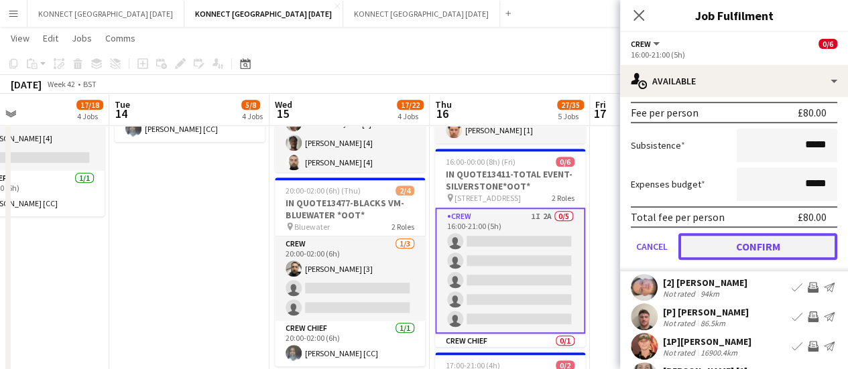
click at [757, 240] on button "Confirm" at bounding box center [757, 246] width 159 height 27
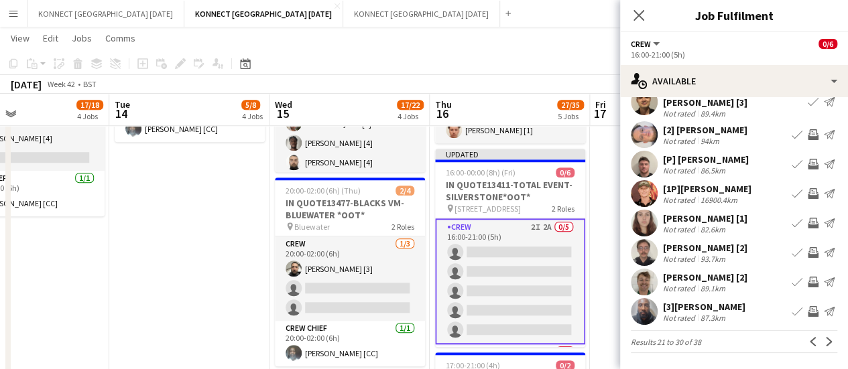
scroll to position [99, 0]
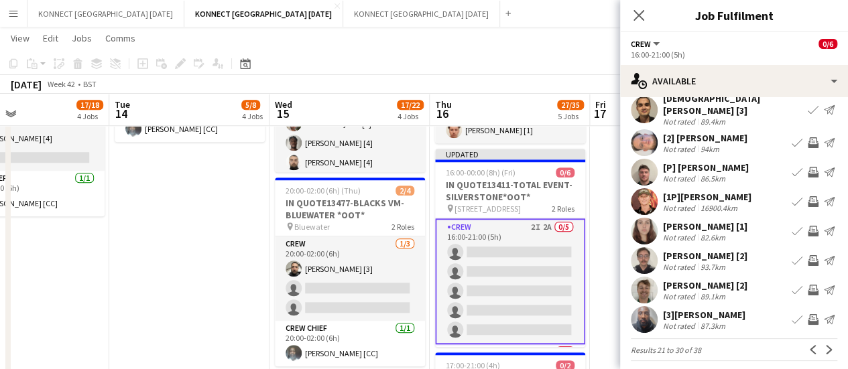
click at [808, 255] on app-icon "Invite crew" at bounding box center [813, 260] width 11 height 11
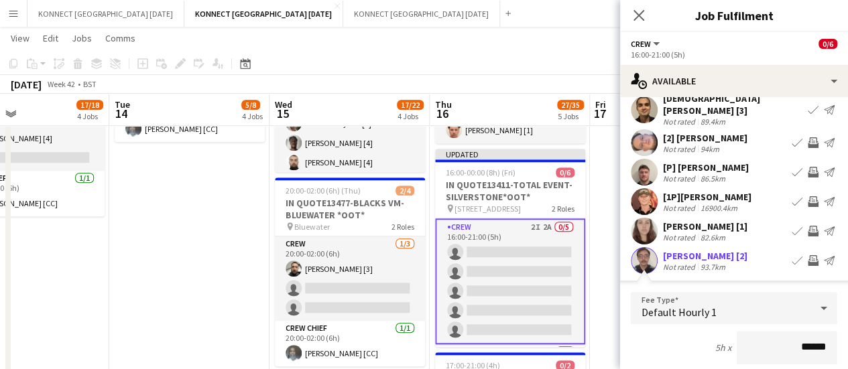
scroll to position [305, 0]
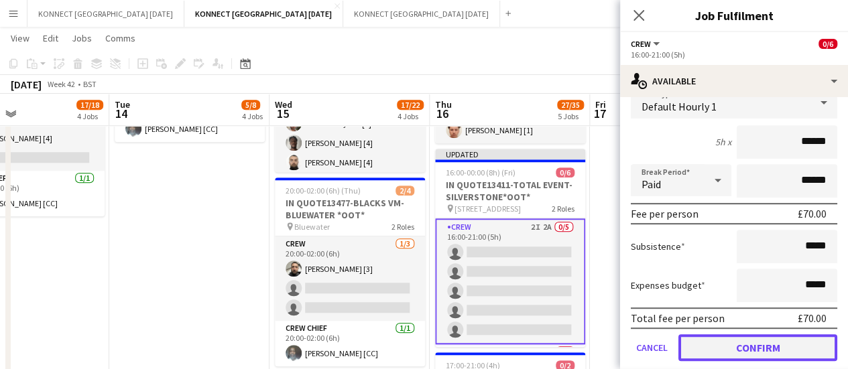
click at [721, 345] on button "Confirm" at bounding box center [757, 347] width 159 height 27
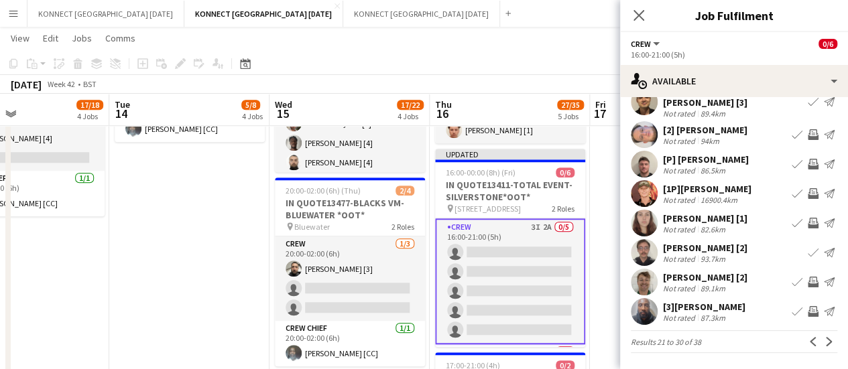
scroll to position [99, 0]
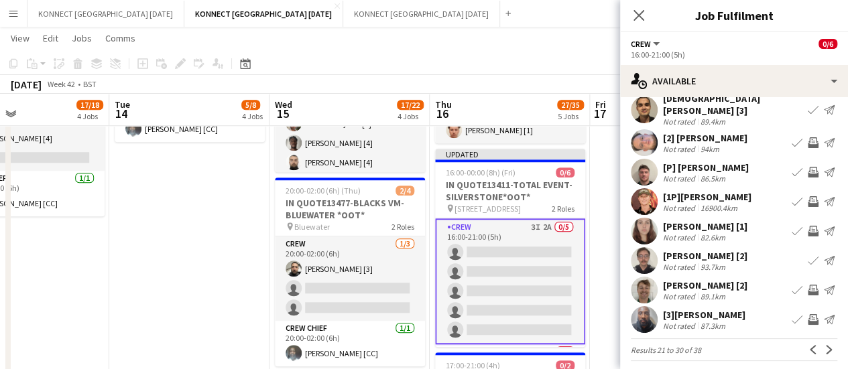
click at [808, 285] on app-icon "Invite crew" at bounding box center [813, 290] width 11 height 11
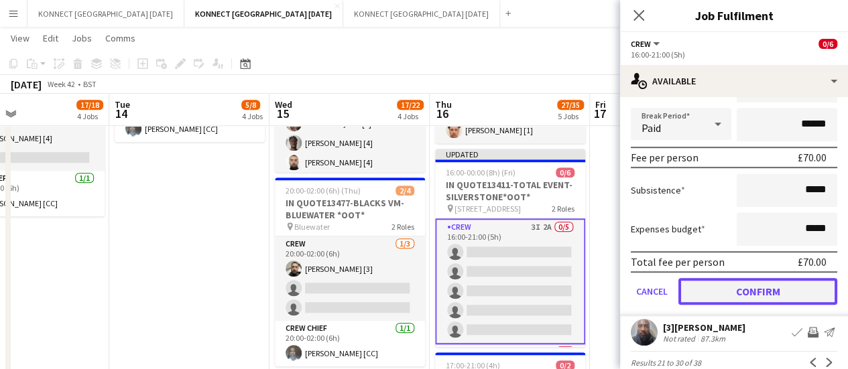
click at [773, 284] on button "Confirm" at bounding box center [757, 291] width 159 height 27
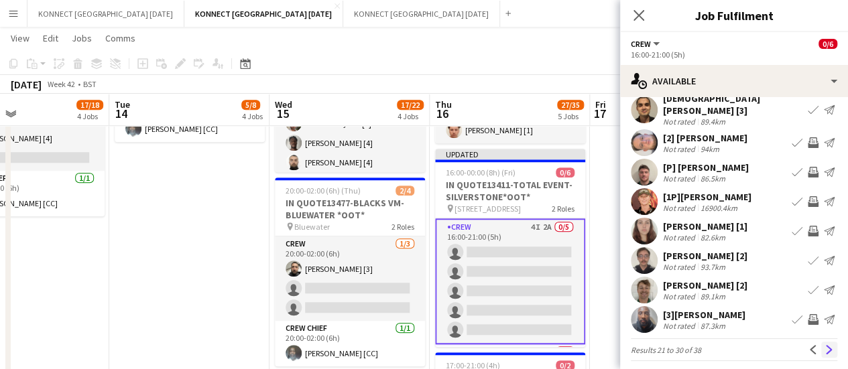
click at [824, 345] on app-icon "Next" at bounding box center [828, 349] width 9 height 9
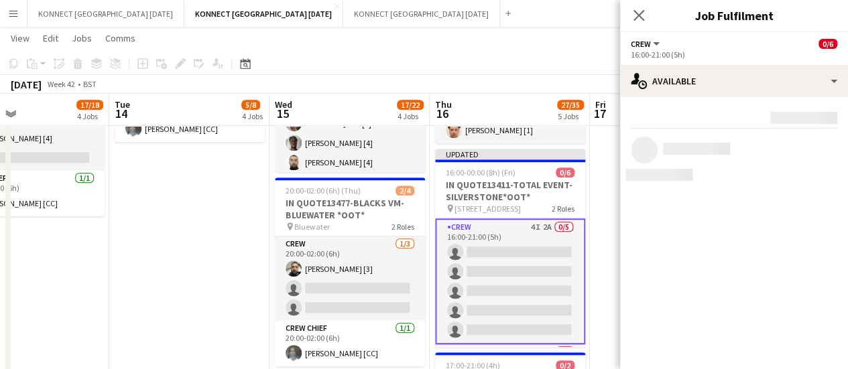
scroll to position [0, 0]
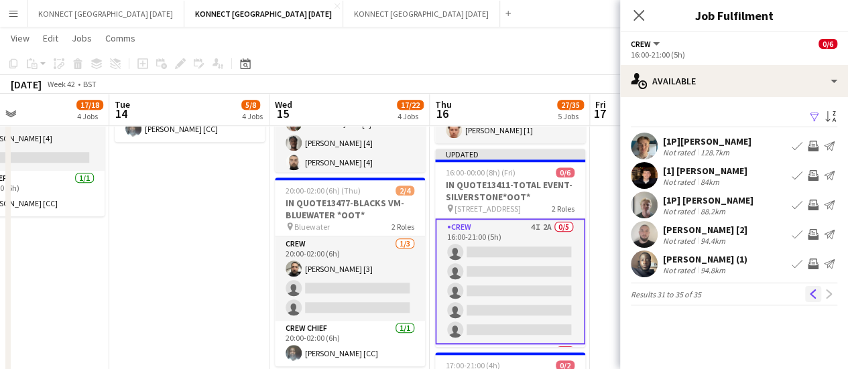
click at [813, 296] on app-icon "Previous" at bounding box center [812, 294] width 9 height 9
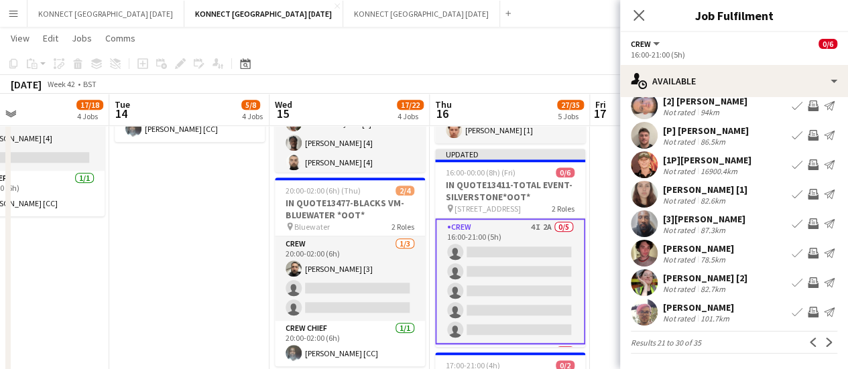
scroll to position [99, 0]
click at [808, 343] on app-icon "Previous" at bounding box center [812, 342] width 9 height 9
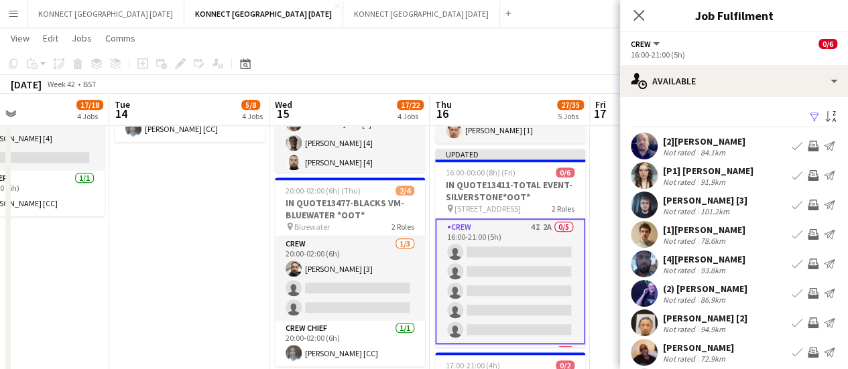
scroll to position [99, 0]
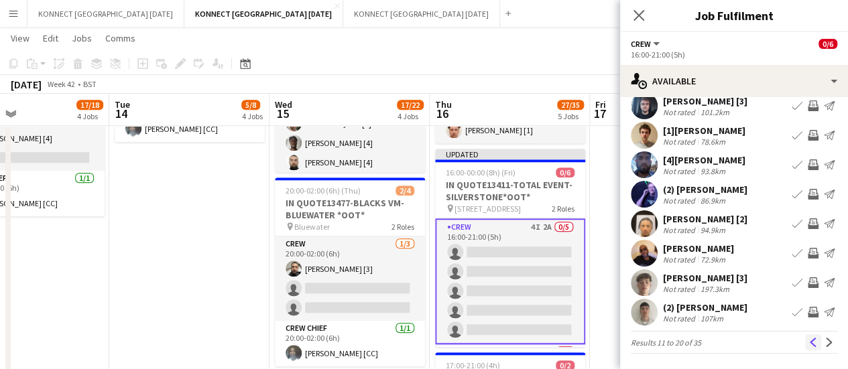
click at [808, 344] on app-icon "Previous" at bounding box center [812, 342] width 9 height 9
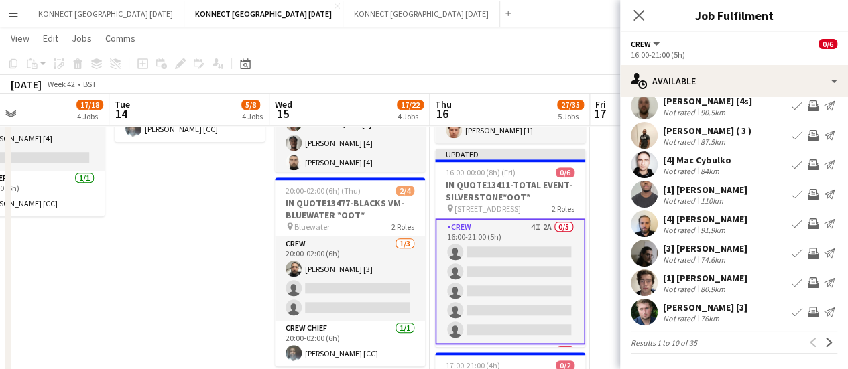
click at [808, 314] on app-icon "Invite crew" at bounding box center [813, 312] width 11 height 11
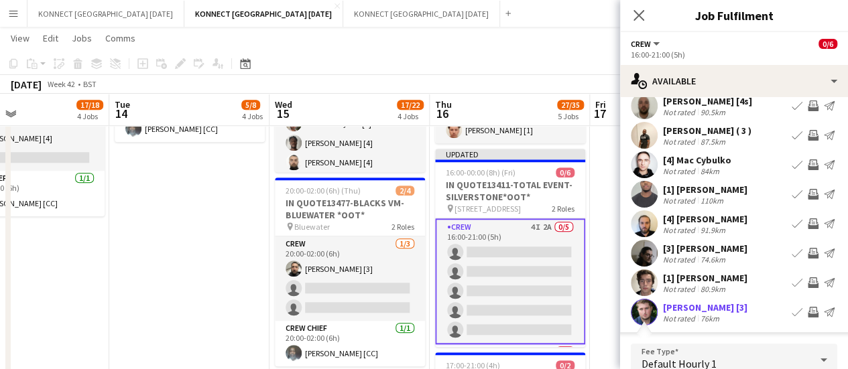
scroll to position [403, 0]
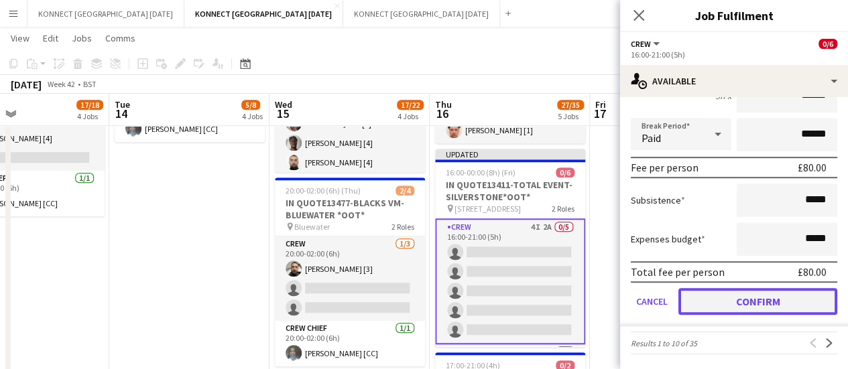
click at [743, 301] on button "Confirm" at bounding box center [757, 301] width 159 height 27
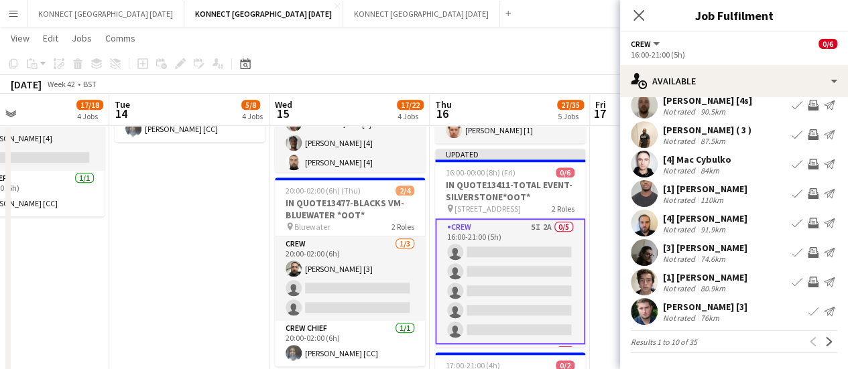
scroll to position [99, 0]
click at [116, 286] on app-date-cell "JANS OFF 10:00-14:00 (4h) 1/2 INQUO(13941)-ENCORE-FARNBOROUGH *OOT* pin Farnbor…" at bounding box center [189, 369] width 160 height 1469
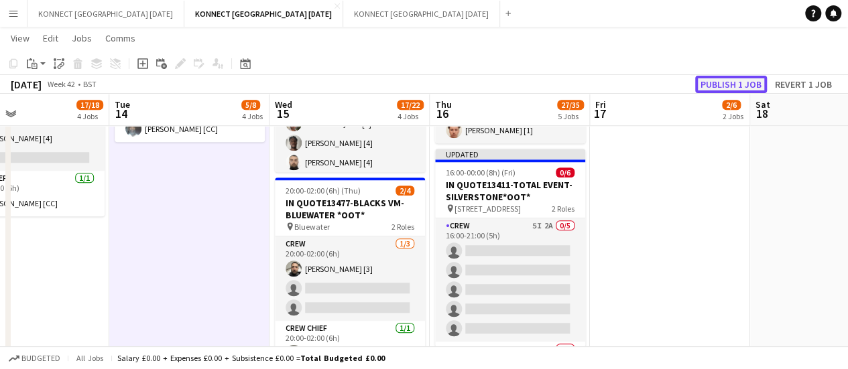
click at [717, 88] on button "Publish 1 job" at bounding box center [731, 84] width 72 height 17
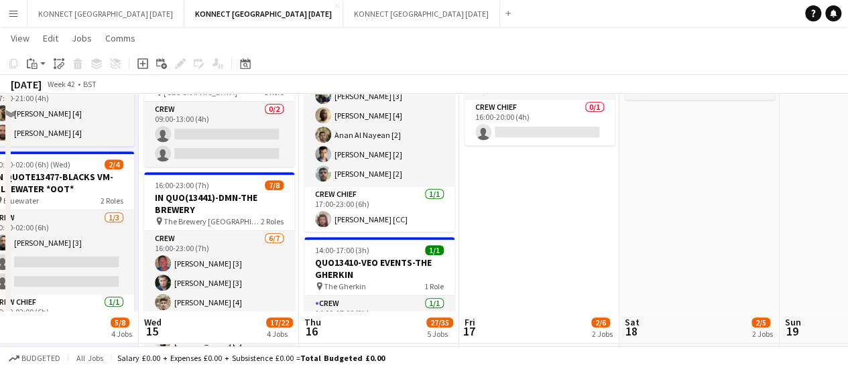
scroll to position [580, 0]
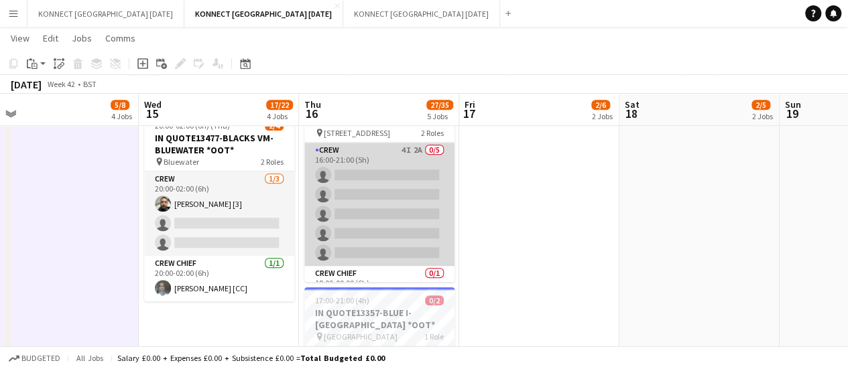
click at [349, 202] on app-card-role "Crew 4I 2A 0/5 16:00-21:00 (5h) single-neutral-actions single-neutral-actions s…" at bounding box center [379, 204] width 150 height 123
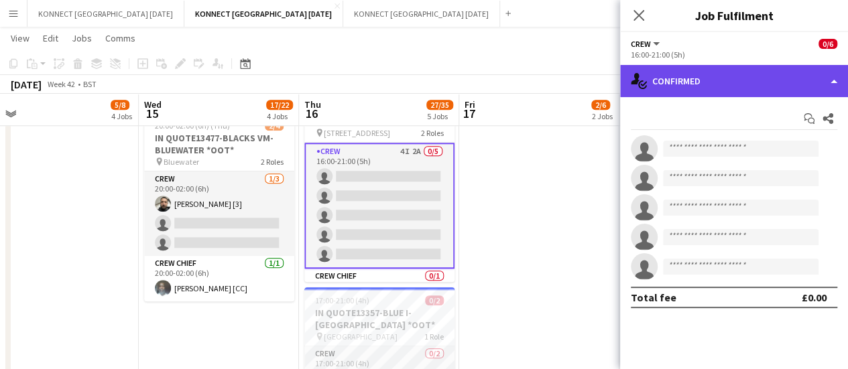
click at [733, 77] on div "single-neutral-actions-check-2 Confirmed" at bounding box center [734, 81] width 228 height 32
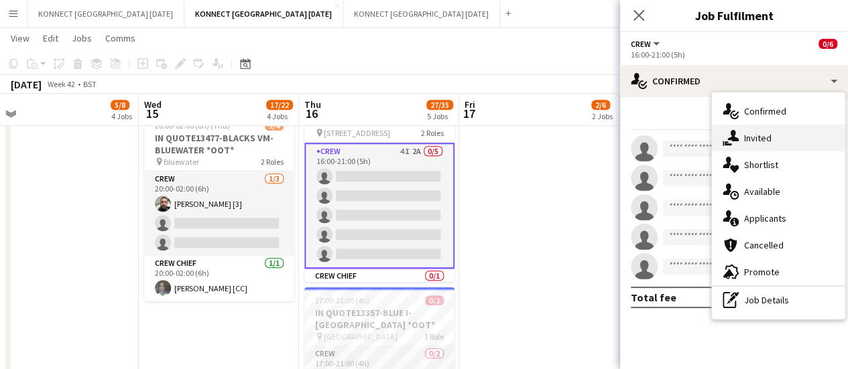
click at [729, 131] on icon "single-neutral-actions-share-1" at bounding box center [731, 138] width 16 height 16
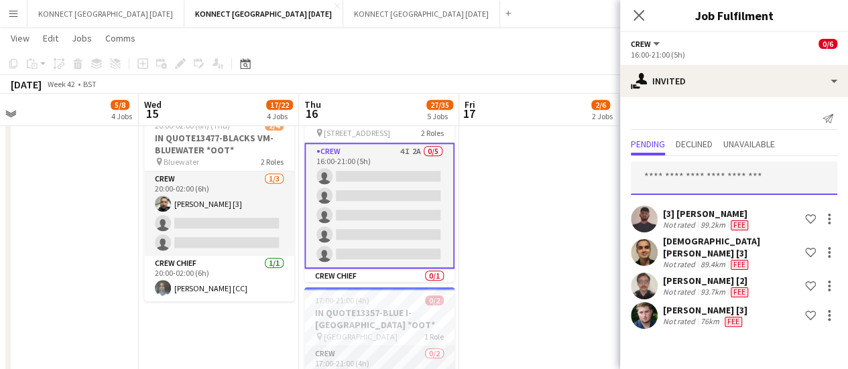
click at [665, 166] on input "text" at bounding box center [734, 179] width 206 height 34
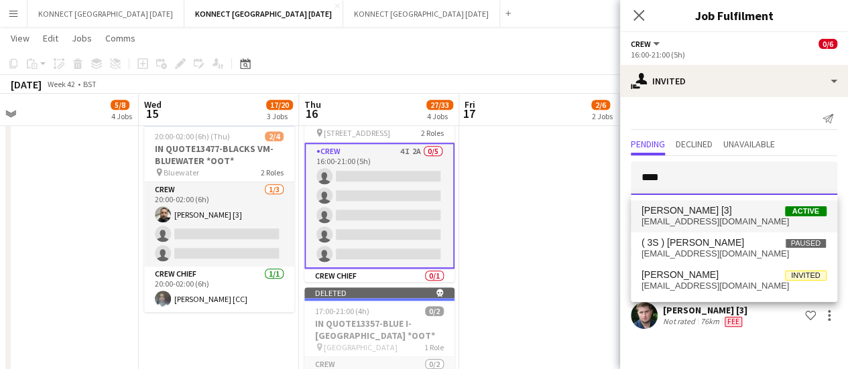
type input "****"
click at [670, 220] on span "[EMAIL_ADDRESS][DOMAIN_NAME]" at bounding box center [733, 222] width 185 height 11
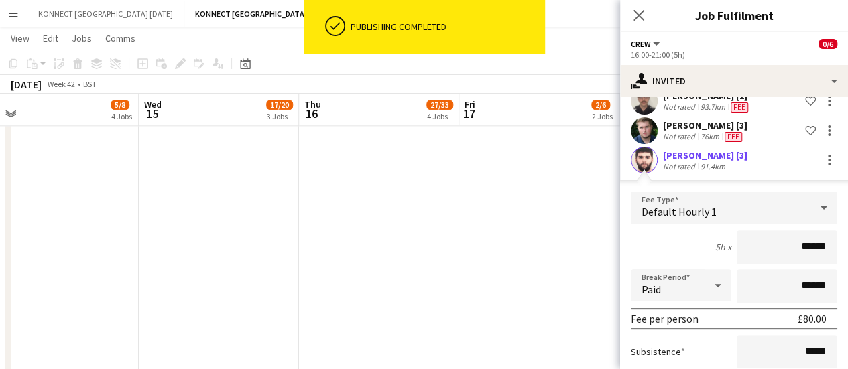
scroll to position [298, 0]
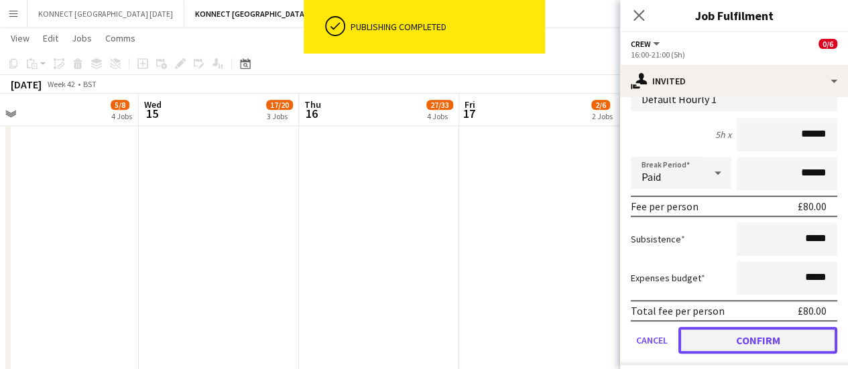
click at [721, 339] on button "Confirm" at bounding box center [757, 340] width 159 height 27
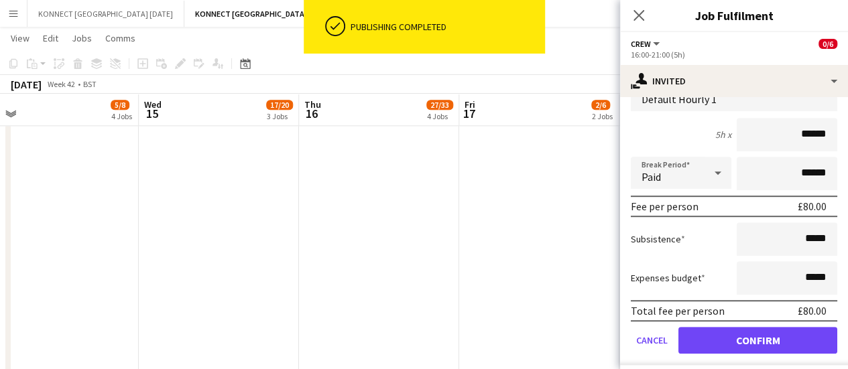
click at [562, 263] on app-date-cell "10:00-18:00 (8h) 2/2 QUO13261-SETSTAGE-EXCEL pin Excel London 1 Role Crew [DATE…" at bounding box center [539, 42] width 160 height 1458
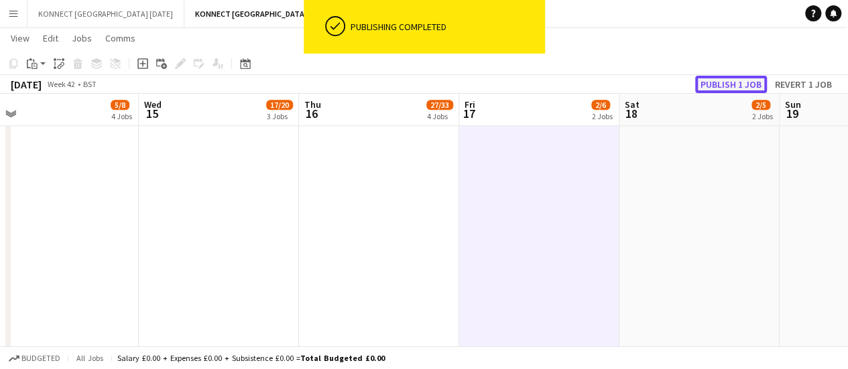
click at [757, 85] on button "Publish 1 job" at bounding box center [731, 84] width 72 height 17
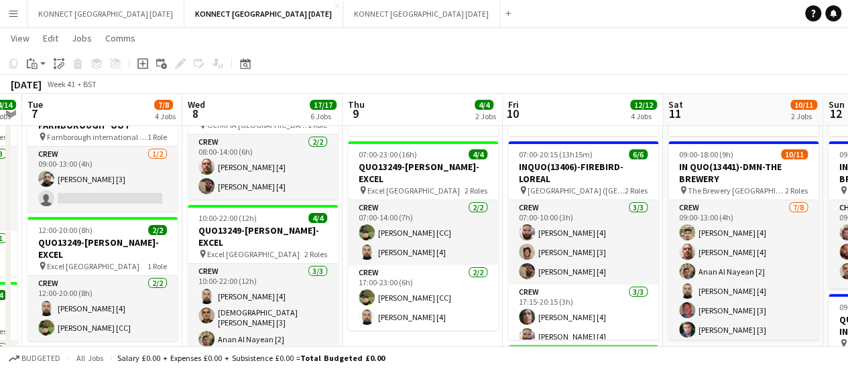
scroll to position [0, 349]
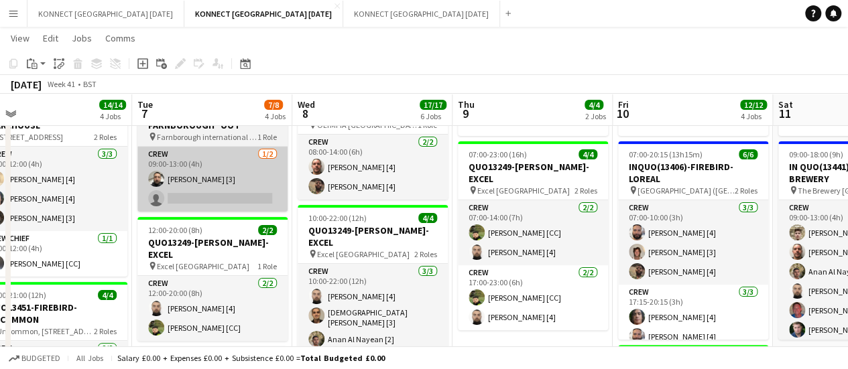
click at [200, 192] on app-card-role "Crew [DATE] 09:00-13:00 (4h) [PERSON_NAME] [3] single-neutral-actions" at bounding box center [212, 179] width 150 height 65
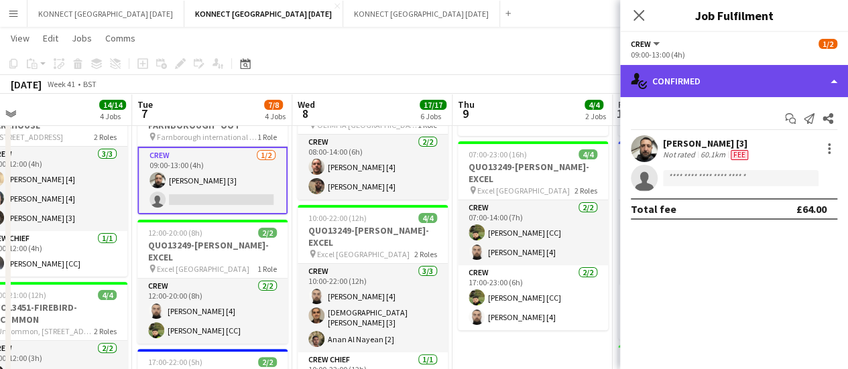
click at [706, 81] on div "single-neutral-actions-check-2 Confirmed" at bounding box center [734, 81] width 228 height 32
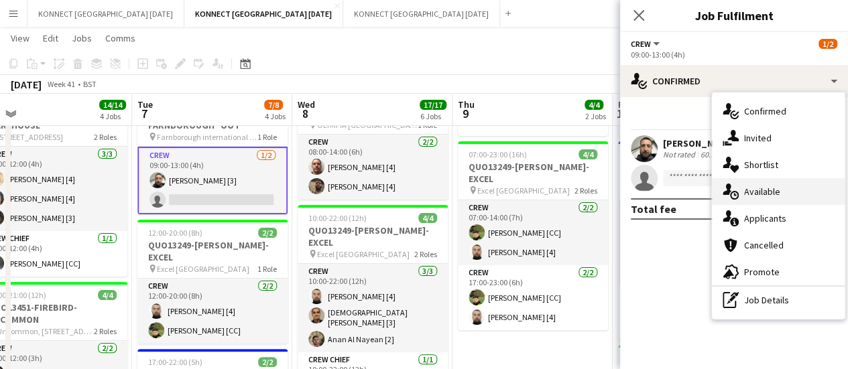
click at [781, 186] on div "single-neutral-actions-upload Available" at bounding box center [778, 191] width 133 height 27
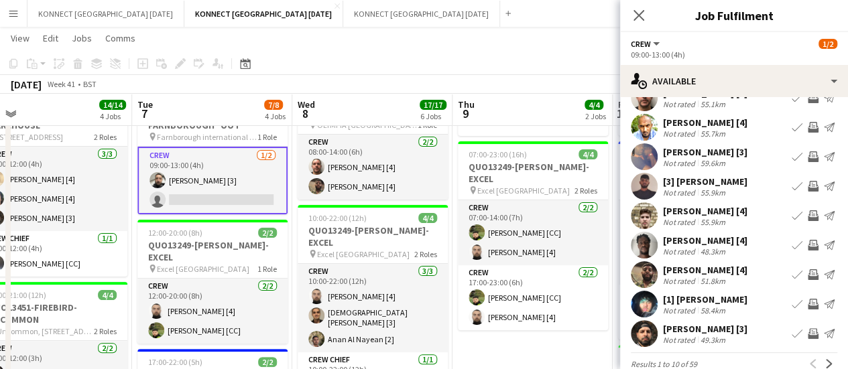
scroll to position [80, 0]
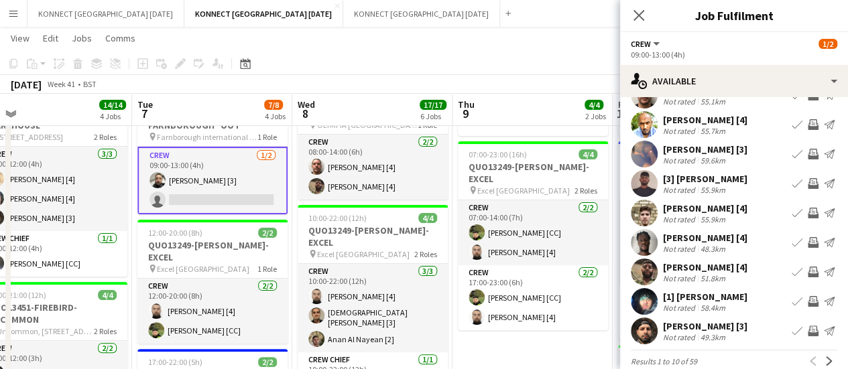
click at [711, 263] on app-available-tab "Filter Sort asc [PERSON_NAME] [CC] Not rated 42.6km Book crew Invite crew Send …" at bounding box center [734, 199] width 228 height 345
click at [700, 254] on div "48.3km" at bounding box center [713, 249] width 30 height 10
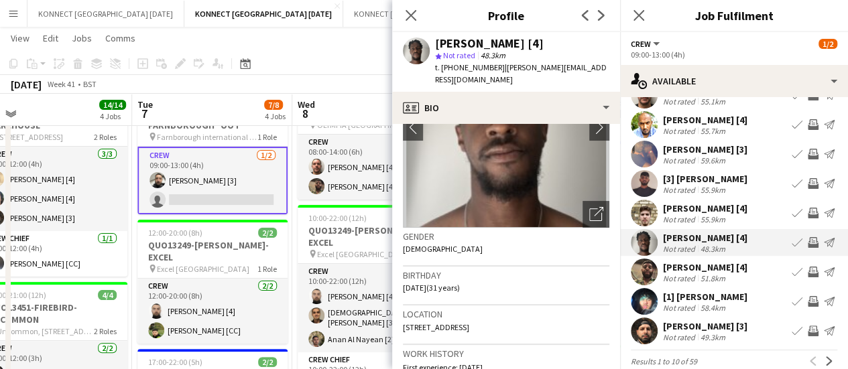
scroll to position [109, 0]
click at [207, 174] on app-card-role "Crew [DATE] 09:00-13:00 (4h) [PERSON_NAME] [3] single-neutral-actions" at bounding box center [212, 181] width 150 height 68
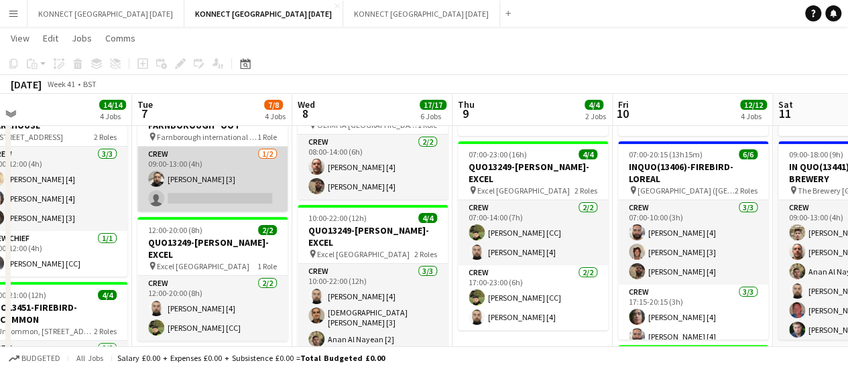
click at [225, 182] on app-card-role "Crew [DATE] 09:00-13:00 (4h) [PERSON_NAME] [3] single-neutral-actions" at bounding box center [212, 179] width 150 height 65
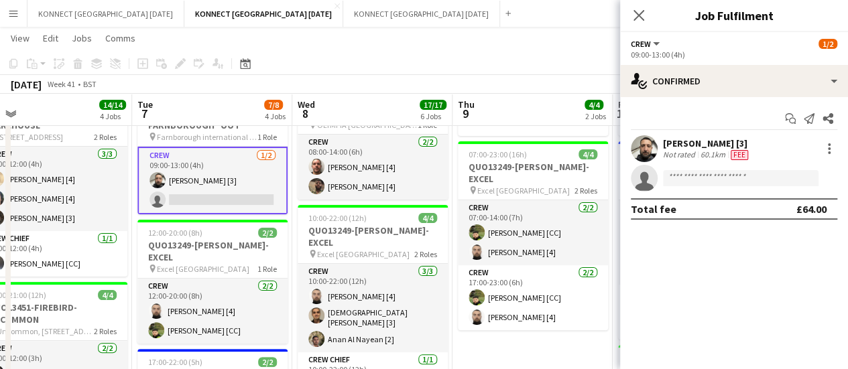
click at [702, 146] on div "[PERSON_NAME] [3]" at bounding box center [707, 143] width 88 height 12
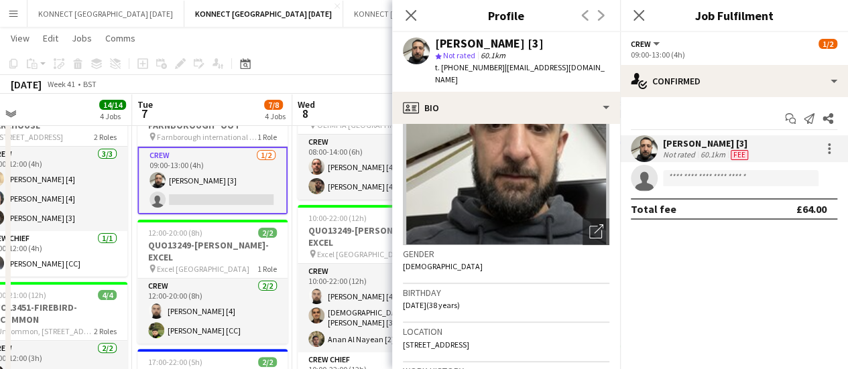
scroll to position [91, 0]
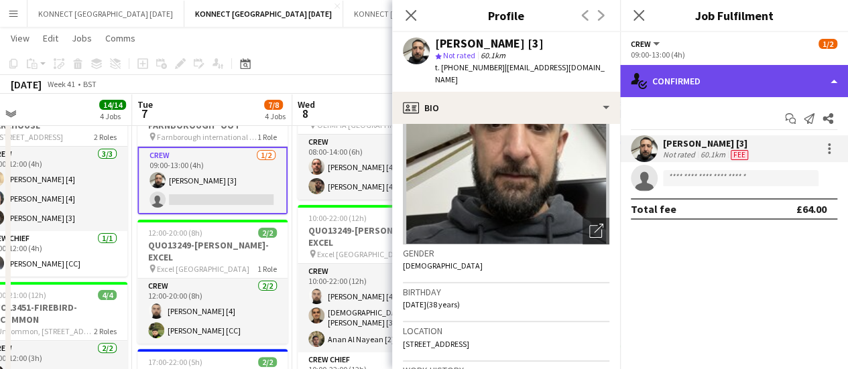
click at [692, 70] on div "single-neutral-actions-check-2 Confirmed" at bounding box center [734, 81] width 228 height 32
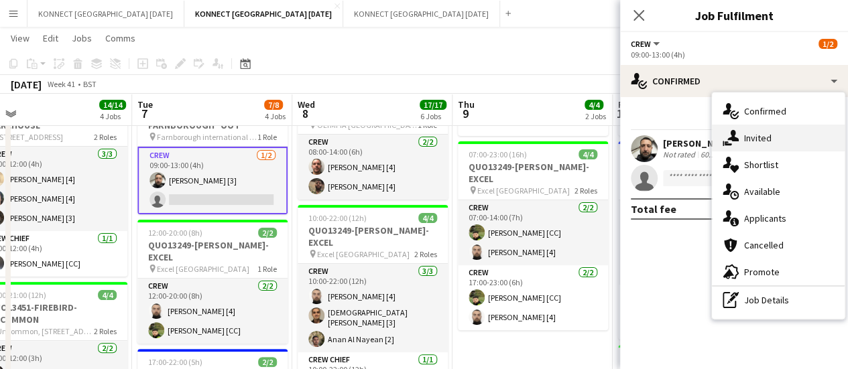
click at [752, 131] on div "single-neutral-actions-share-1 Invited" at bounding box center [778, 138] width 133 height 27
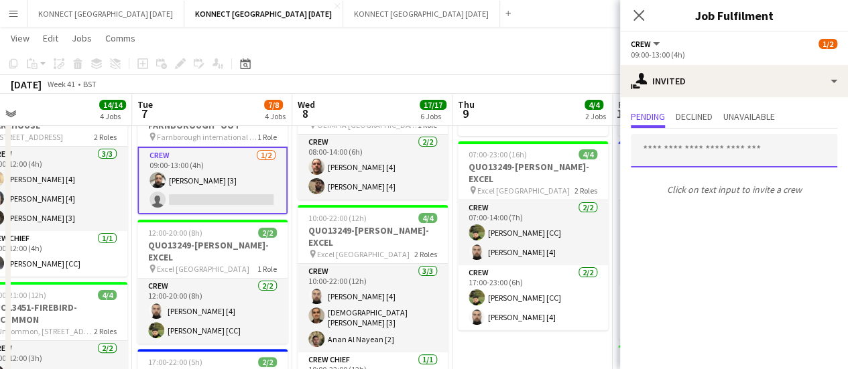
click at [706, 153] on input "text" at bounding box center [734, 151] width 206 height 34
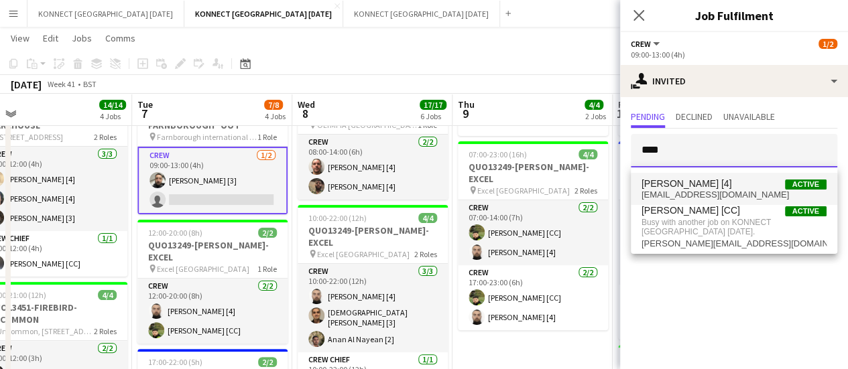
type input "****"
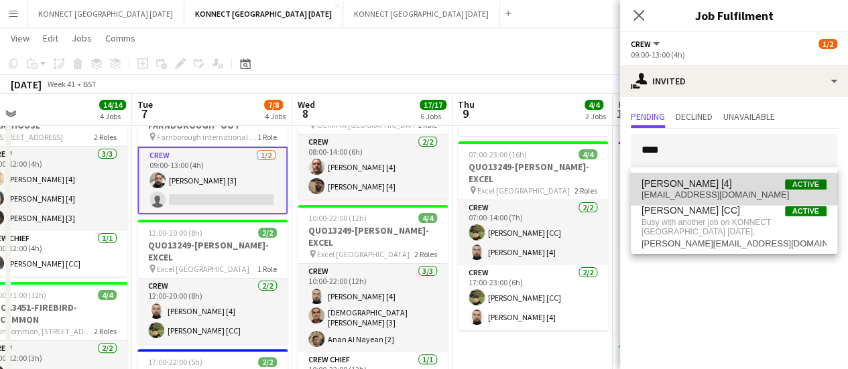
click at [698, 184] on span "[PERSON_NAME] [4]" at bounding box center [686, 183] width 90 height 11
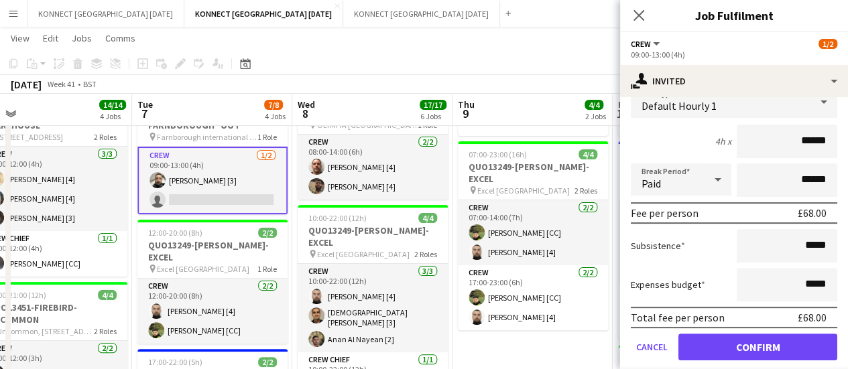
scroll to position [180, 0]
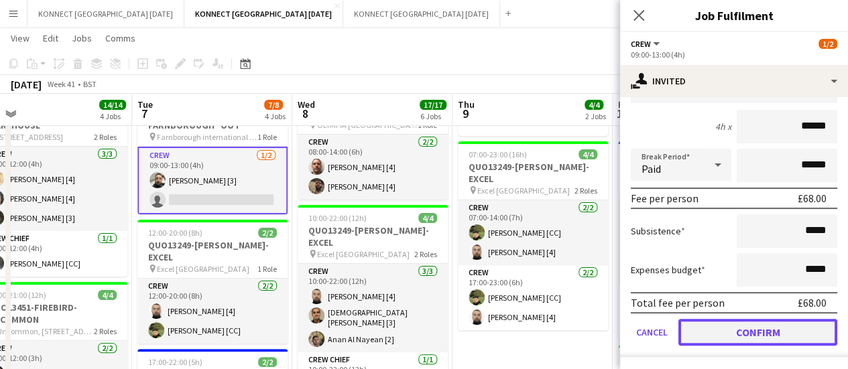
click at [731, 326] on button "Confirm" at bounding box center [757, 332] width 159 height 27
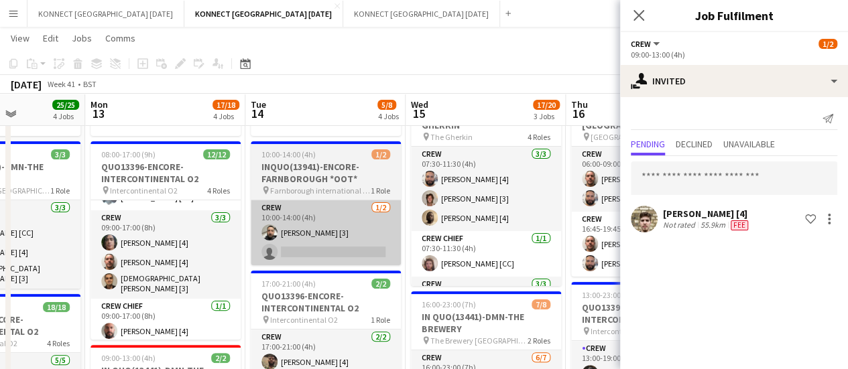
scroll to position [0, 395]
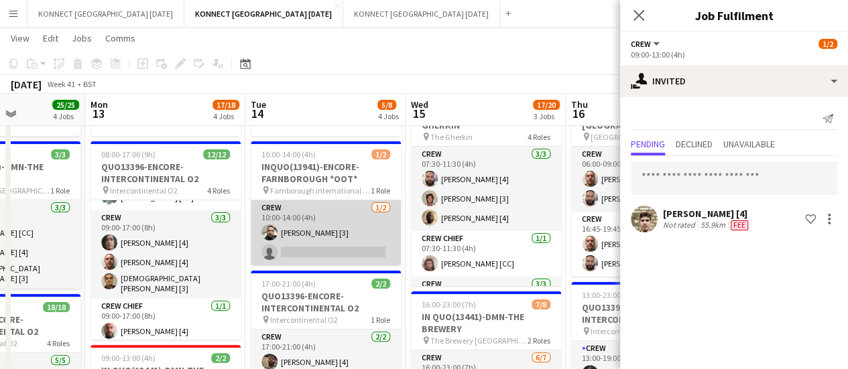
click at [363, 238] on app-card-role "Crew [DATE] 10:00-14:00 (4h) [PERSON_NAME] [3] single-neutral-actions" at bounding box center [326, 232] width 150 height 65
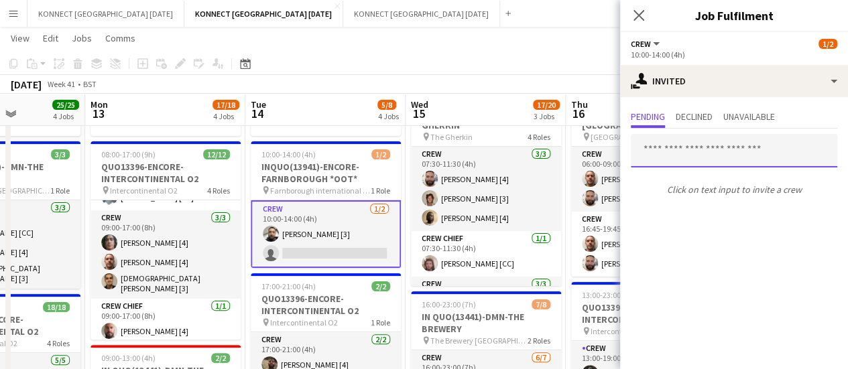
click at [697, 149] on input "text" at bounding box center [734, 151] width 206 height 34
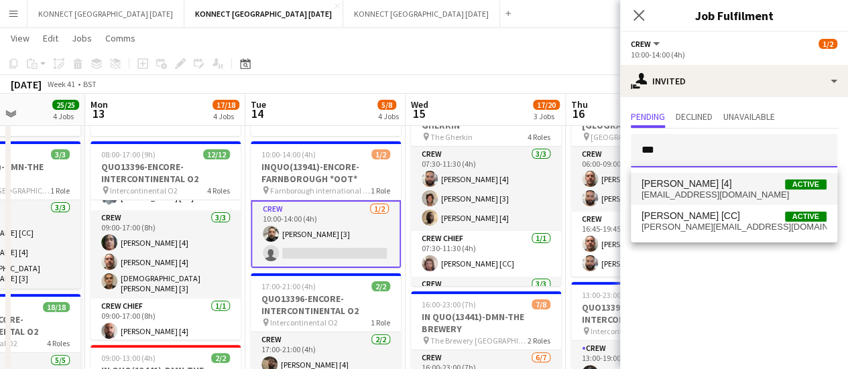
type input "***"
click at [695, 196] on span "[EMAIL_ADDRESS][DOMAIN_NAME]" at bounding box center [733, 195] width 185 height 11
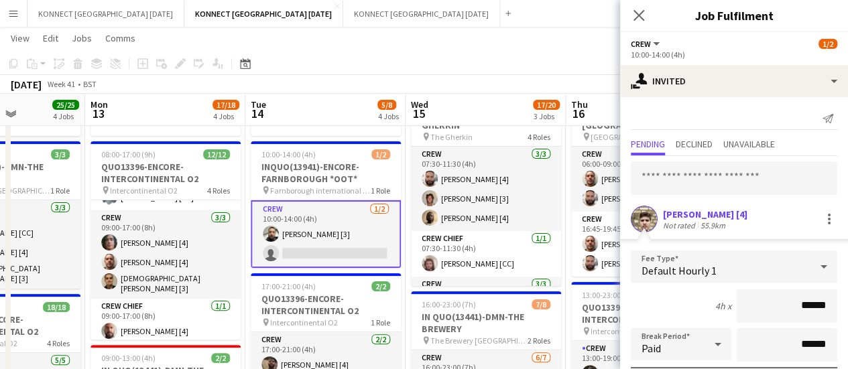
scroll to position [180, 0]
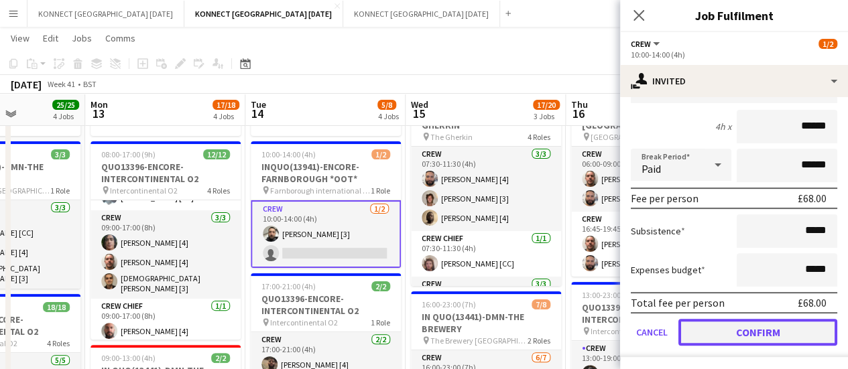
click at [709, 326] on button "Confirm" at bounding box center [757, 332] width 159 height 27
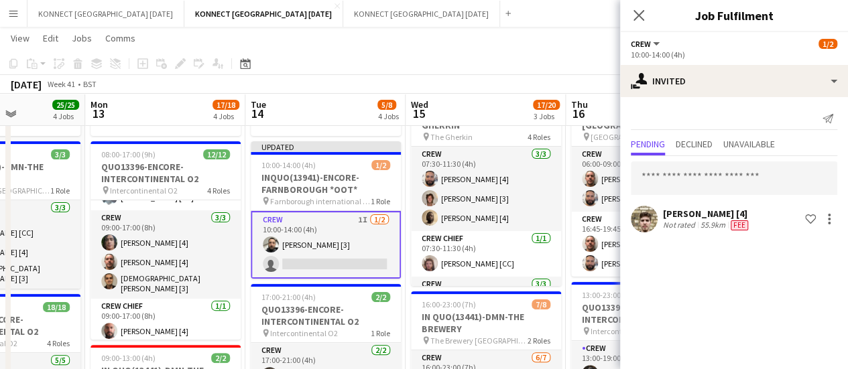
scroll to position [0, 0]
click at [538, 63] on app-toolbar "Copy Paste Paste Ctrl+V Paste with crew Ctrl+Shift+V Paste linked Job [GEOGRAPH…" at bounding box center [424, 63] width 848 height 23
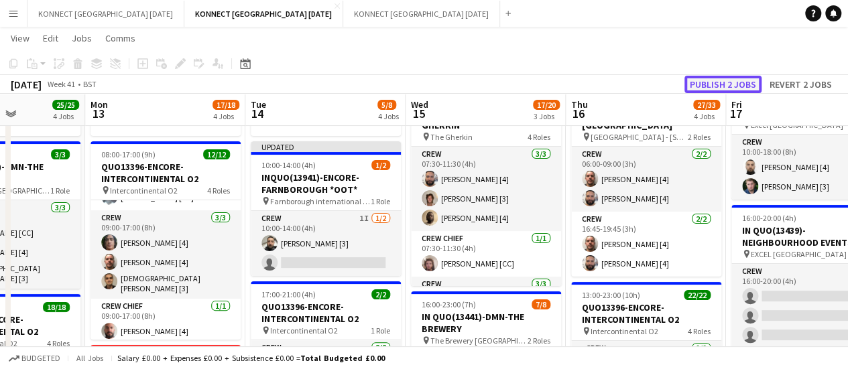
click at [733, 80] on button "Publish 2 jobs" at bounding box center [722, 84] width 77 height 17
